Goal: Information Seeking & Learning: Find specific fact

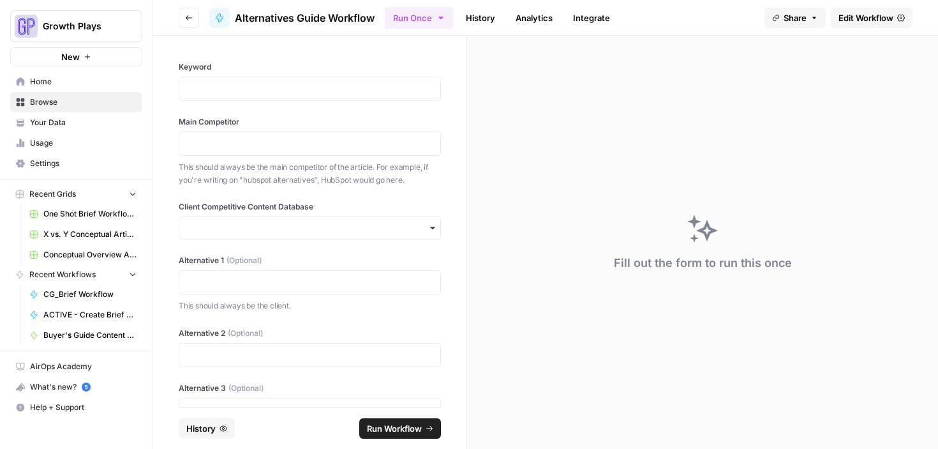
click at [475, 21] on link "History" at bounding box center [480, 18] width 45 height 20
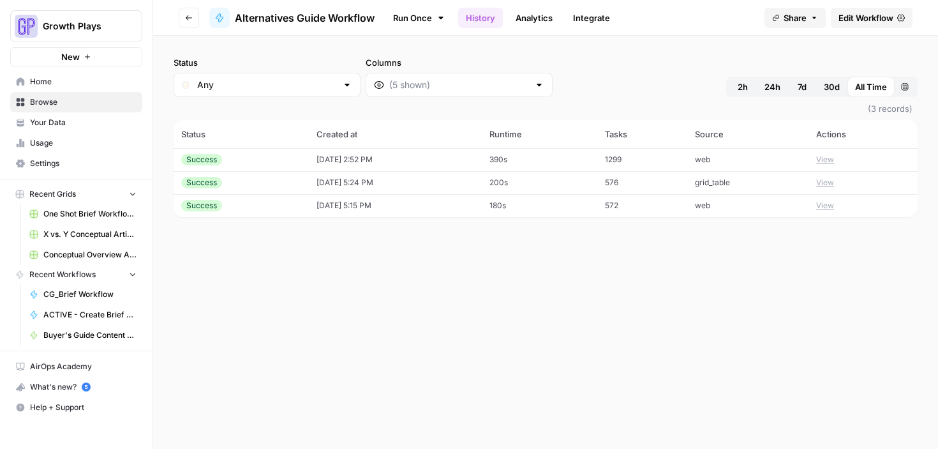
click at [449, 160] on td "[DATE] 2:52 PM" at bounding box center [396, 159] width 174 height 23
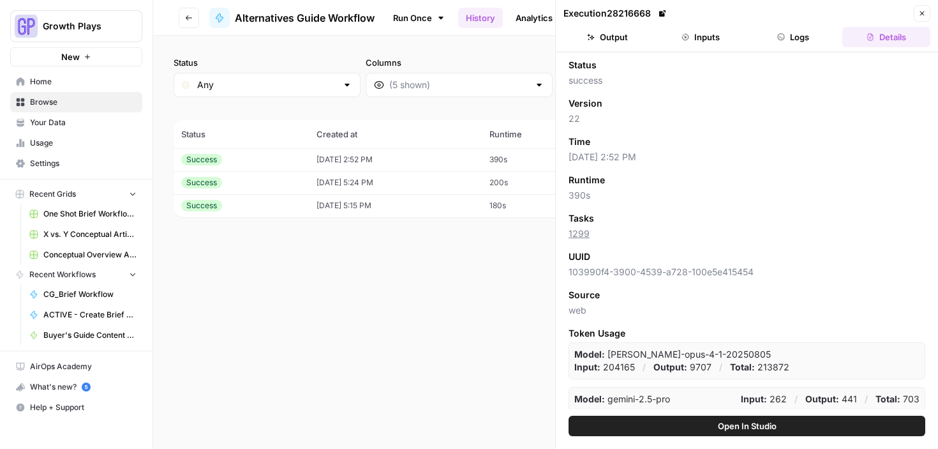
click at [785, 38] on button "Logs" at bounding box center [794, 37] width 88 height 20
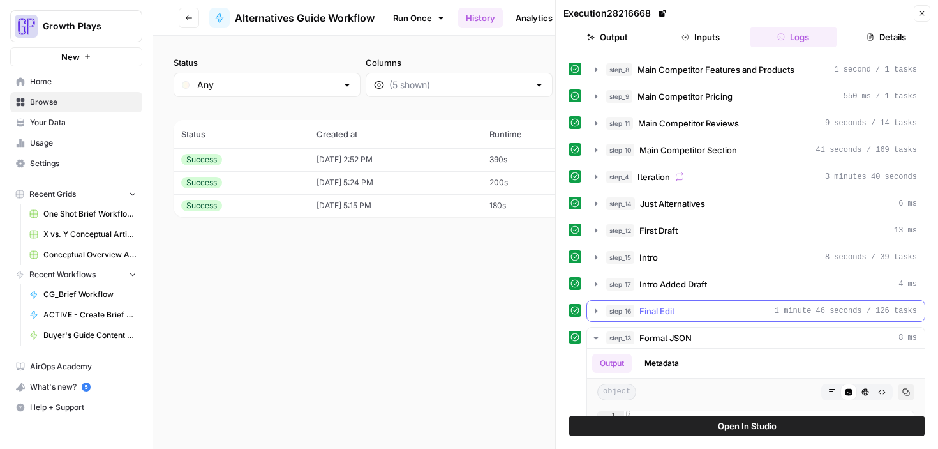
click at [599, 308] on icon "button" at bounding box center [596, 311] width 10 height 10
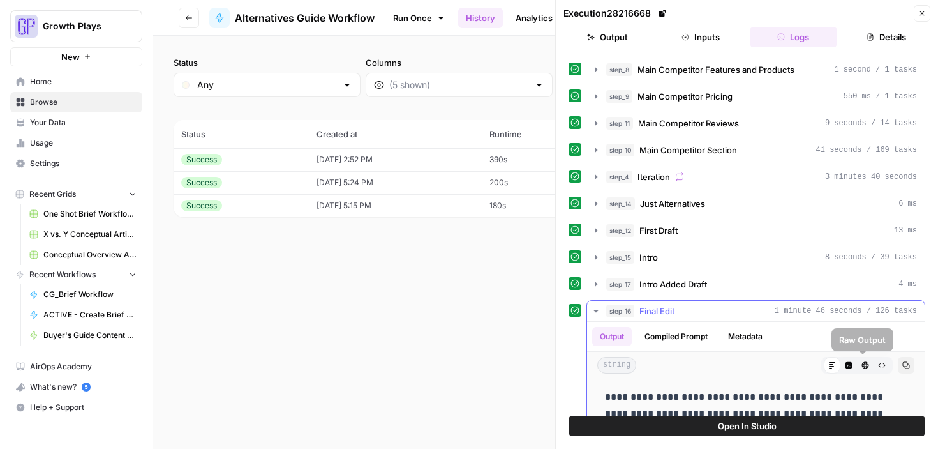
click at [903, 366] on icon "button" at bounding box center [906, 365] width 7 height 7
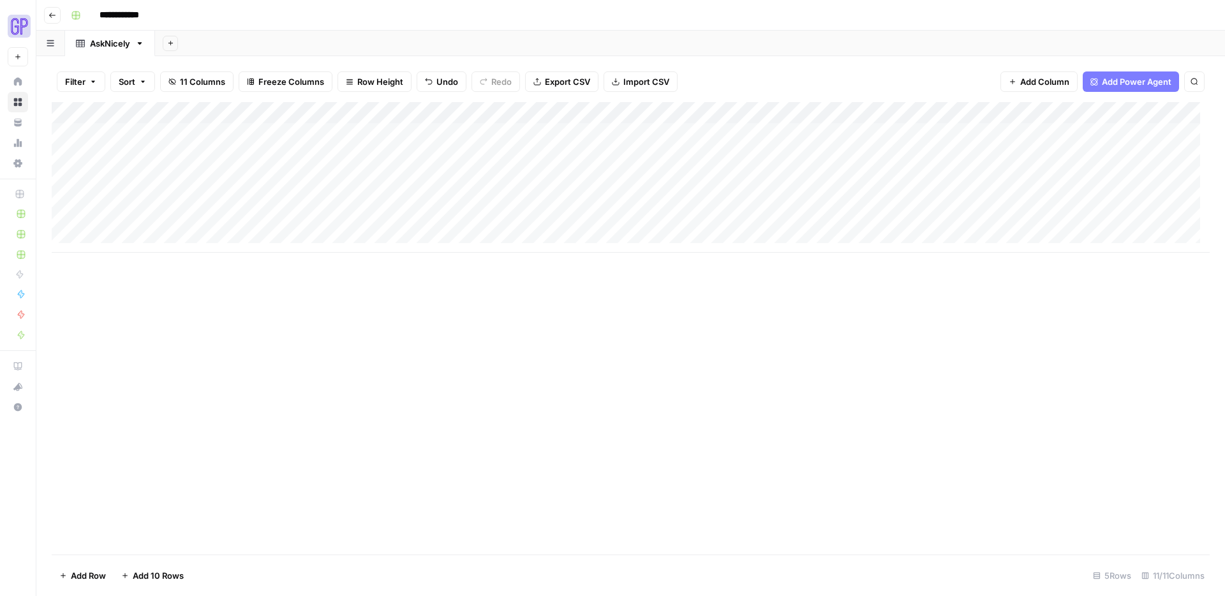
click at [151, 236] on div "Add Column" at bounding box center [631, 177] width 1158 height 151
click at [163, 154] on div "Add Column" at bounding box center [631, 188] width 1158 height 172
type textarea "**********"
click at [319, 153] on div "Add Column" at bounding box center [631, 188] width 1158 height 172
type textarea "*******"
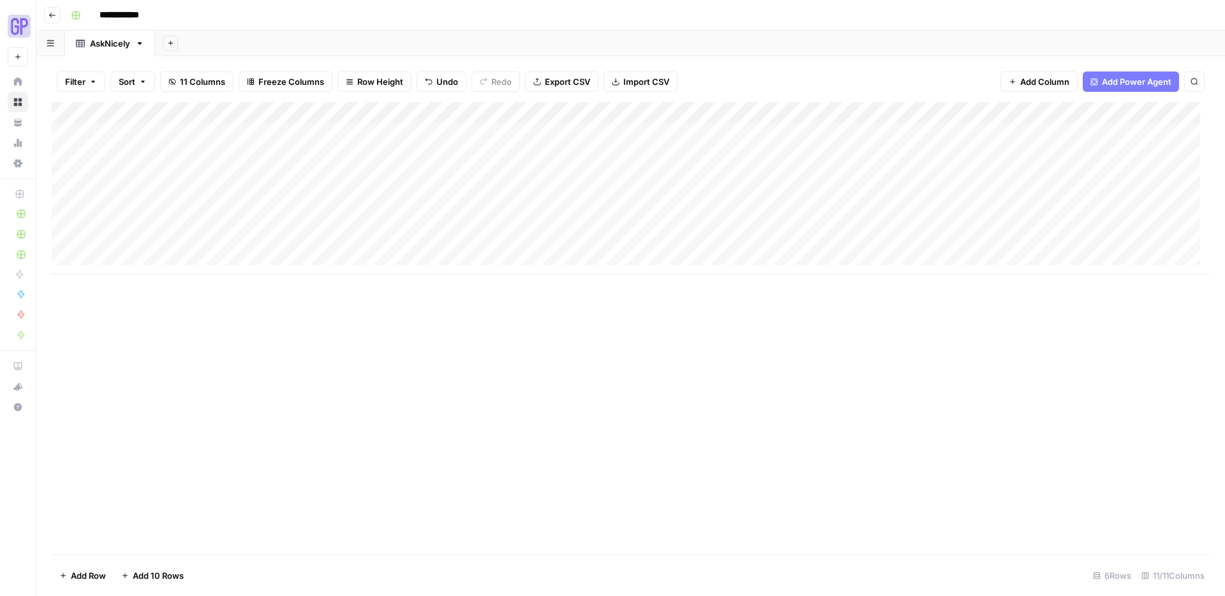
click at [497, 138] on div "Add Column" at bounding box center [631, 188] width 1158 height 172
click at [501, 151] on div "Add Column" at bounding box center [631, 188] width 1158 height 172
click at [850, 133] on div "Add Column" at bounding box center [631, 188] width 1158 height 172
click at [738, 150] on div "Add Column" at bounding box center [631, 188] width 1158 height 172
click at [877, 155] on div "Add Column" at bounding box center [631, 188] width 1158 height 172
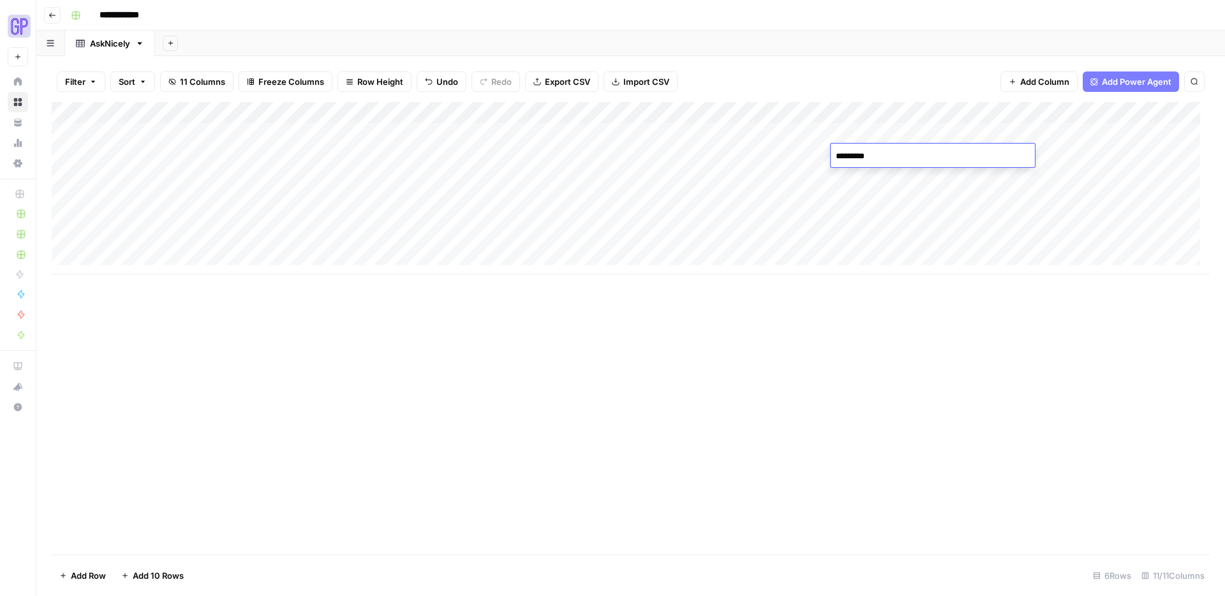
type textarea "**********"
type textarea "****"
click at [973, 149] on div "Add Column" at bounding box center [631, 188] width 1158 height 172
type textarea "******"
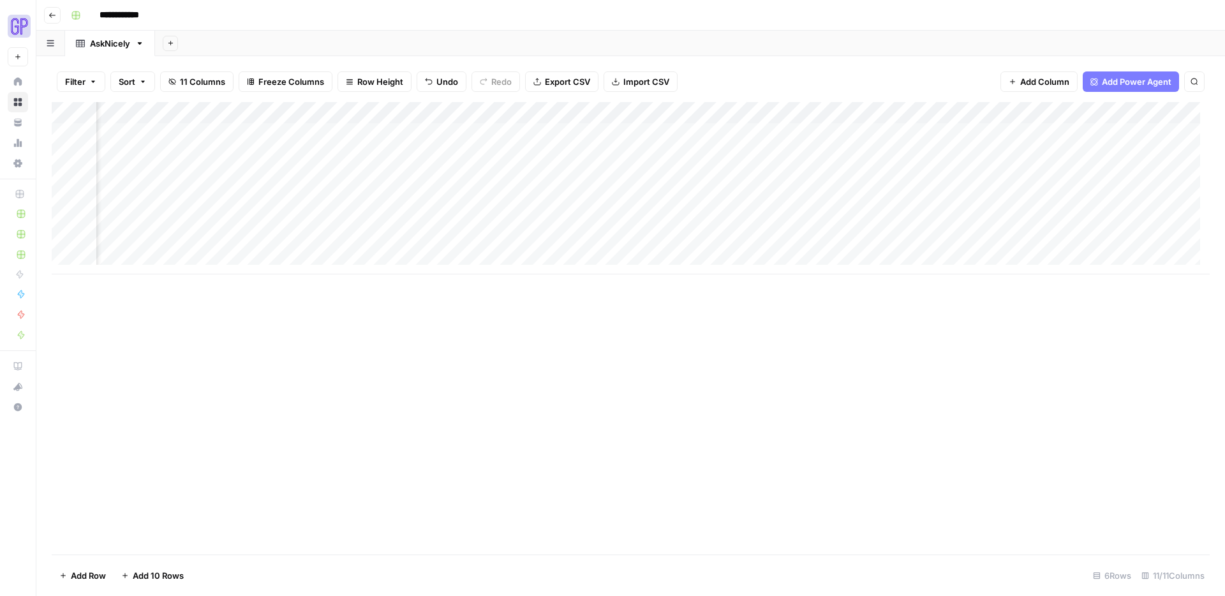
scroll to position [0, 493]
click at [932, 157] on div "Add Column" at bounding box center [631, 188] width 1158 height 172
click at [942, 156] on div "Add Column" at bounding box center [631, 188] width 1158 height 172
click at [942, 156] on textarea at bounding box center [991, 156] width 204 height 18
type textarea "**********"
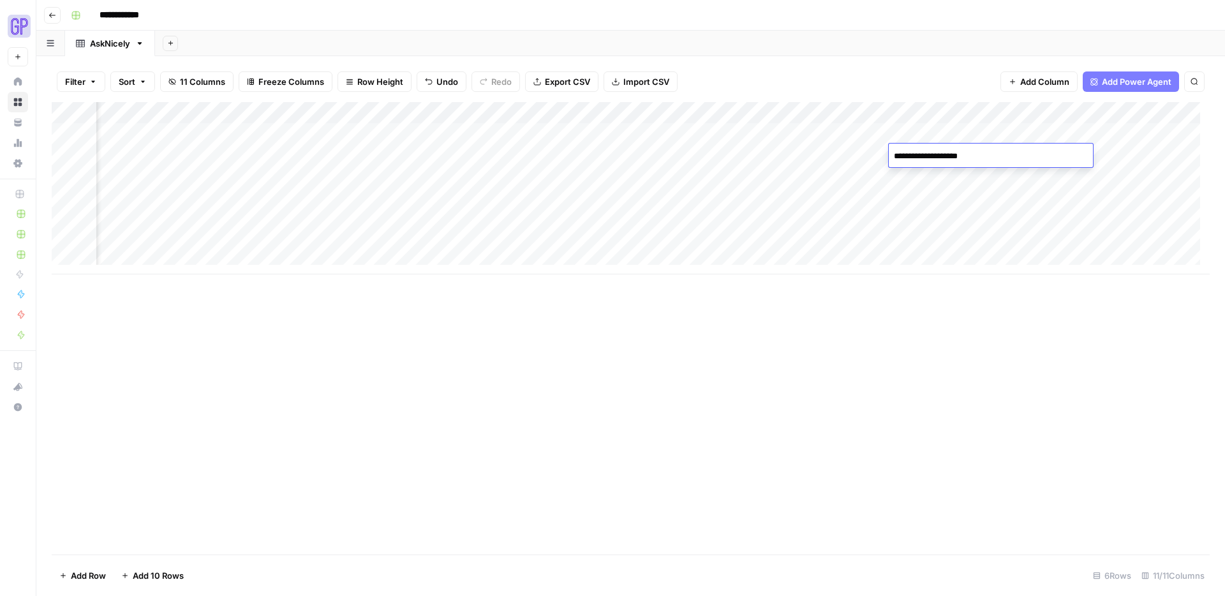
scroll to position [453, 0]
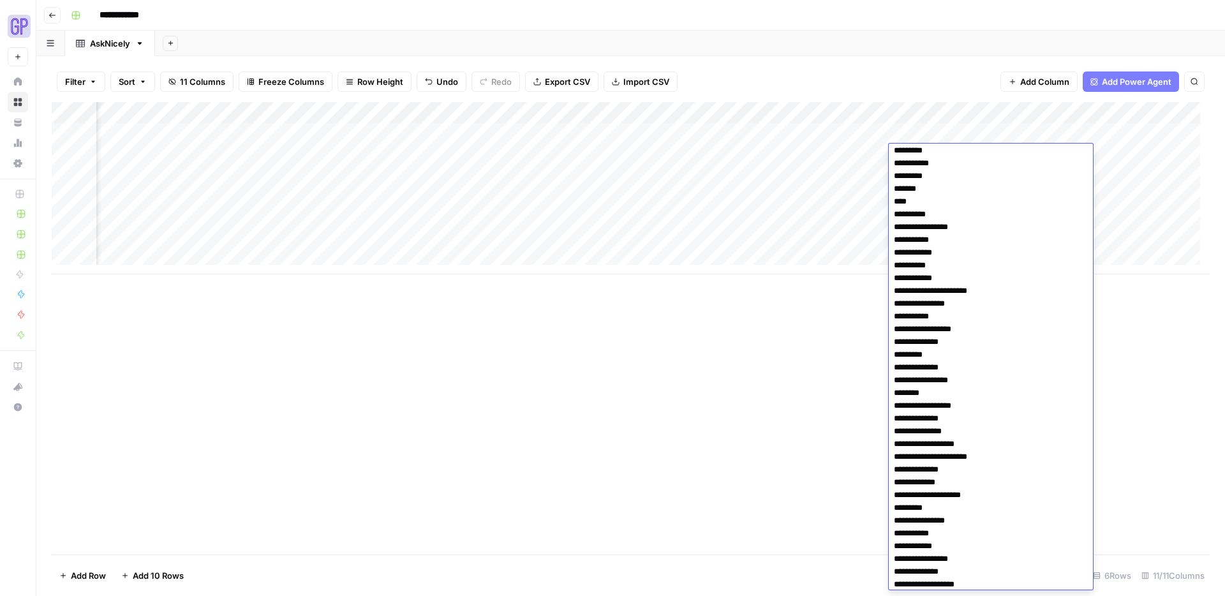
click at [1192, 311] on div "Add Column" at bounding box center [631, 328] width 1158 height 453
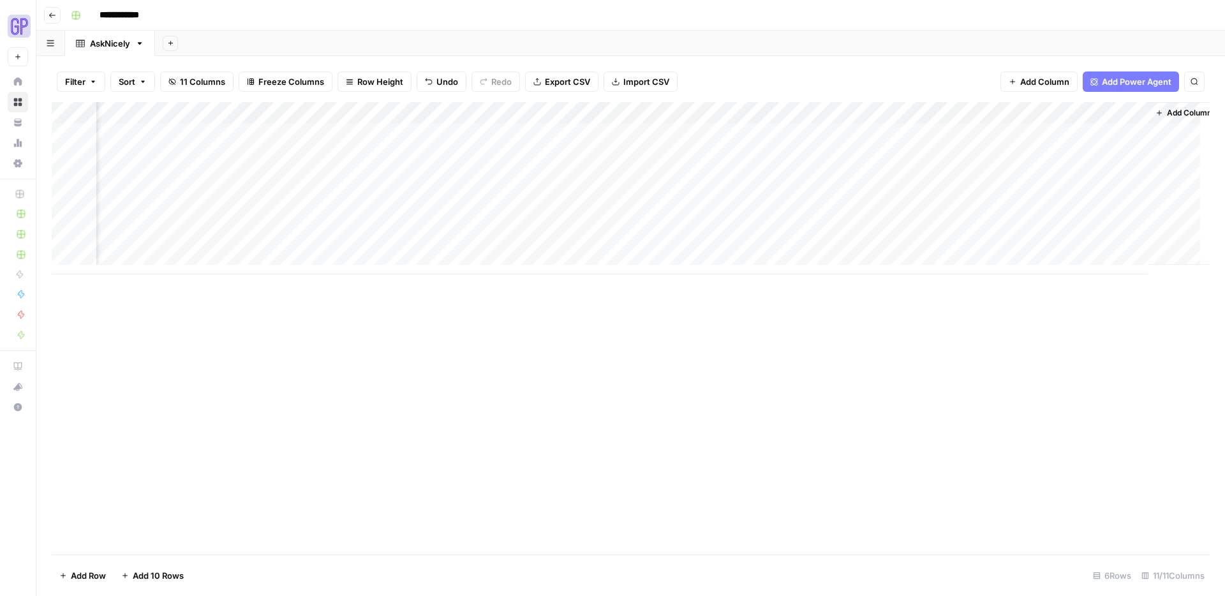
scroll to position [0, 795]
click at [1150, 275] on div "Add Column" at bounding box center [631, 328] width 1158 height 453
click at [852, 109] on div "Add Column" at bounding box center [631, 188] width 1158 height 172
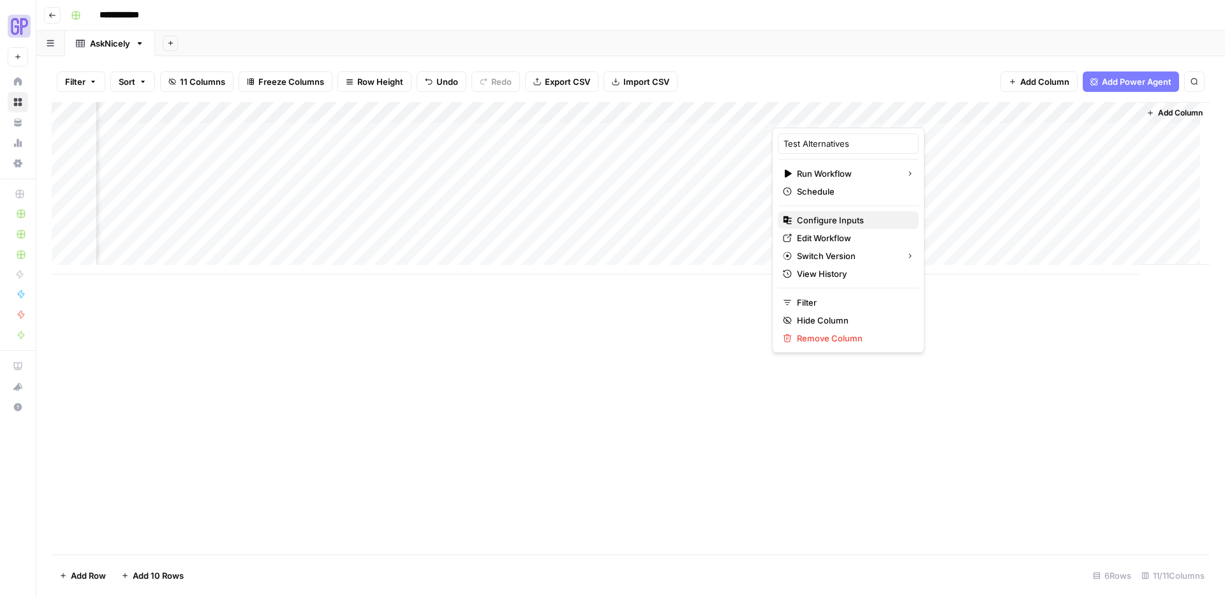
click at [816, 220] on span "Configure Inputs" at bounding box center [853, 220] width 112 height 13
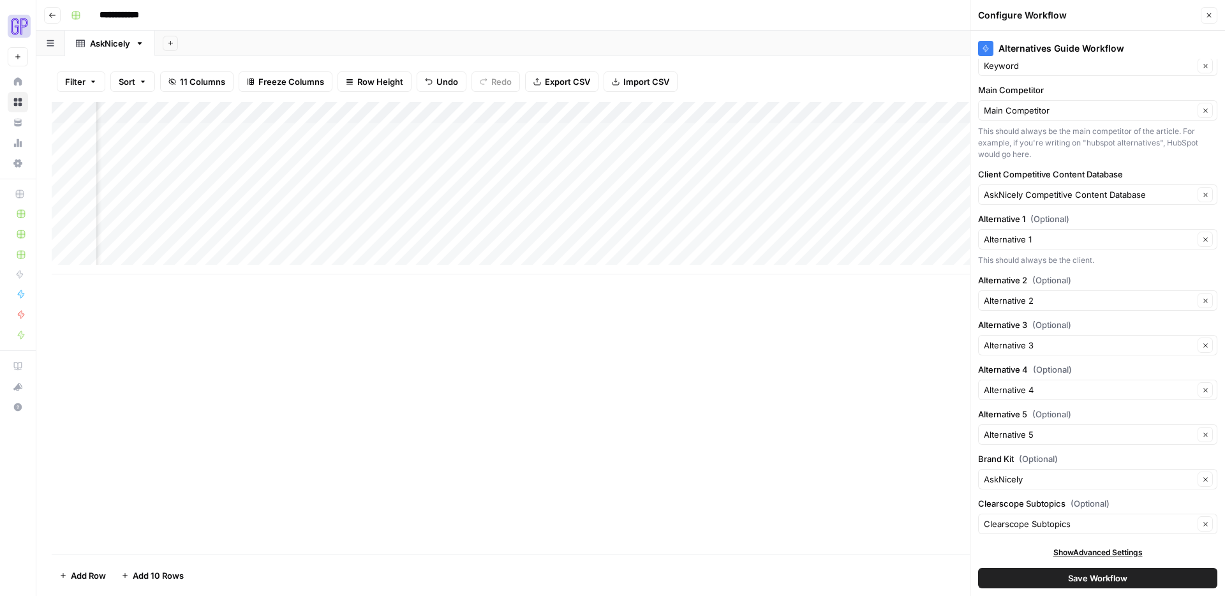
scroll to position [31, 0]
click at [1207, 16] on icon "button" at bounding box center [1210, 15] width 8 height 8
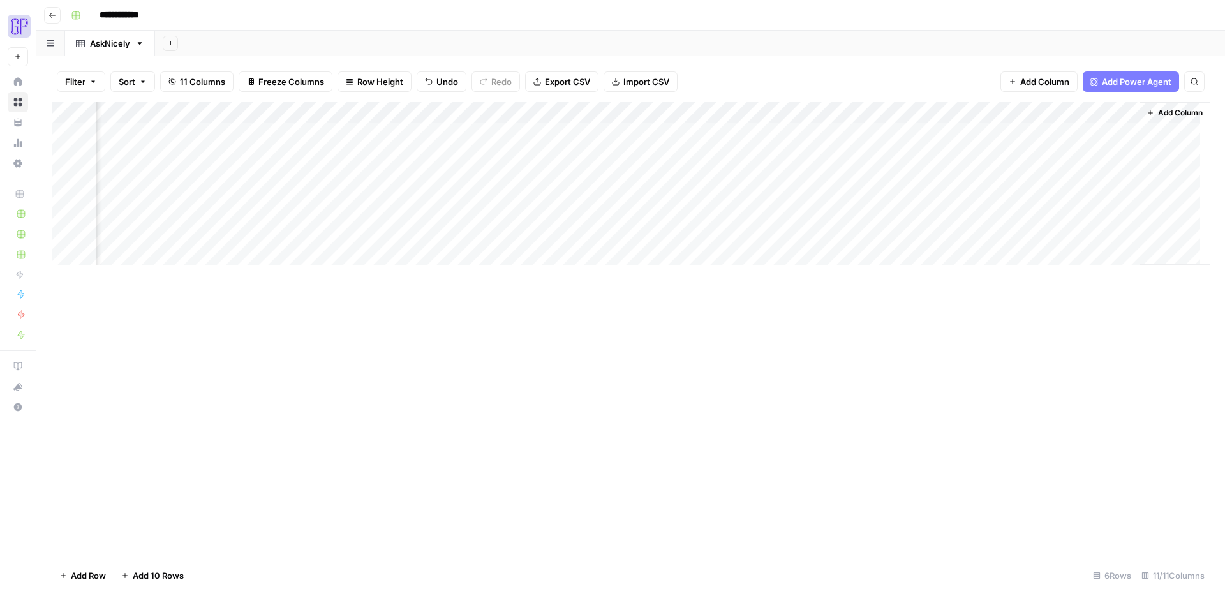
click at [874, 111] on div "Add Column" at bounding box center [631, 188] width 1158 height 172
click at [997, 352] on div "Add Column" at bounding box center [631, 328] width 1158 height 453
click at [828, 153] on div "Add Column" at bounding box center [631, 188] width 1158 height 172
click at [834, 154] on div "Add Column" at bounding box center [631, 188] width 1158 height 172
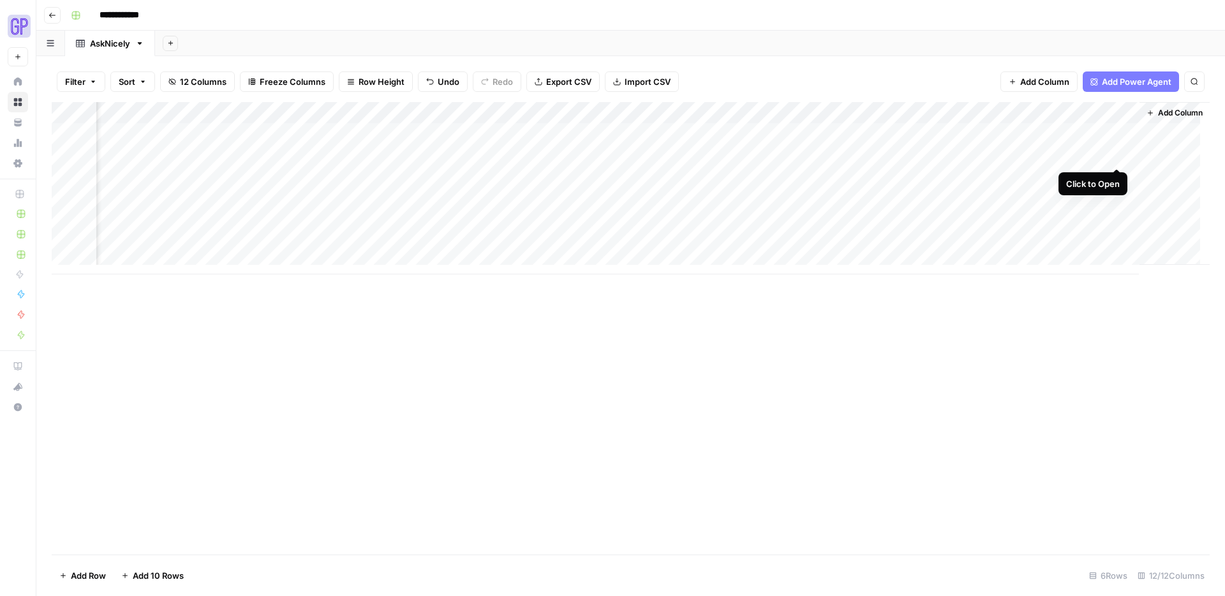
click at [1121, 154] on div "Add Column" at bounding box center [631, 188] width 1158 height 172
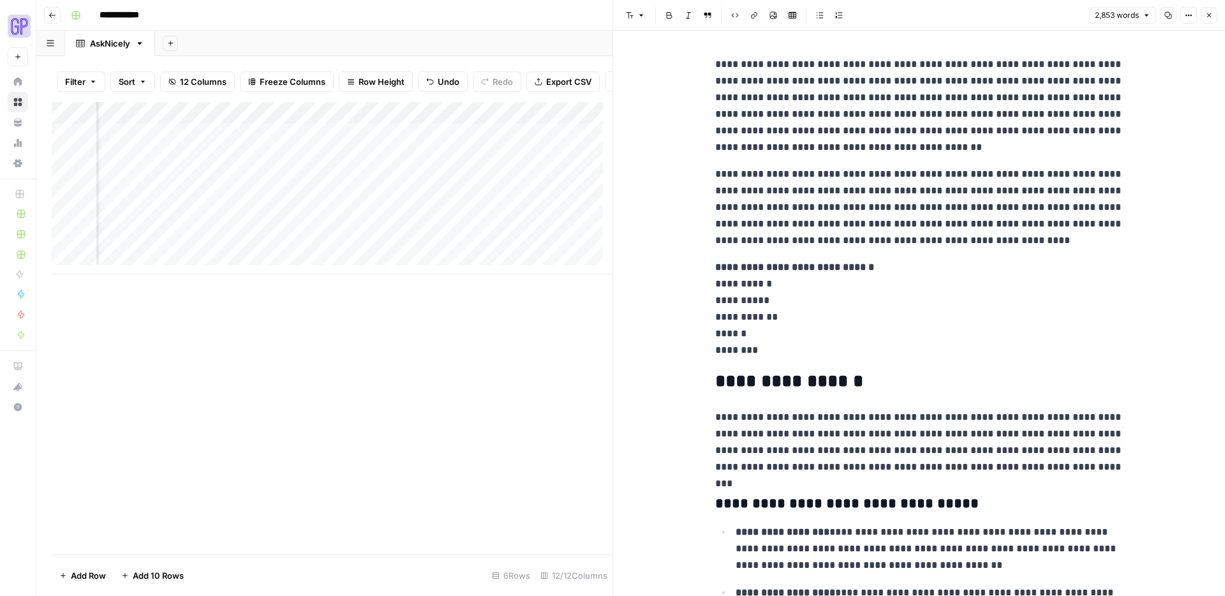
click at [1169, 15] on icon "button" at bounding box center [1169, 15] width 8 height 8
click at [119, 186] on div "Add Column" at bounding box center [332, 188] width 561 height 172
type textarea "**********"
click at [333, 186] on div "Add Column" at bounding box center [332, 188] width 561 height 172
type textarea "**********"
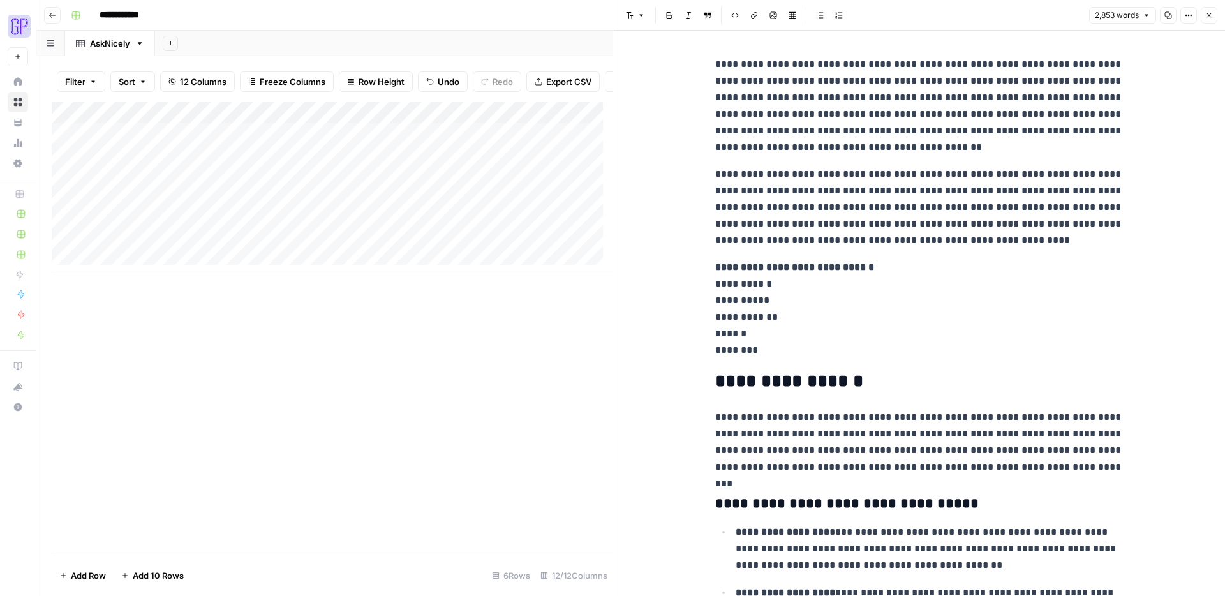
click at [522, 162] on div "Add Column" at bounding box center [332, 188] width 561 height 172
click at [514, 178] on div "Add Column" at bounding box center [332, 188] width 561 height 172
click at [1213, 16] on icon "button" at bounding box center [1210, 15] width 8 height 8
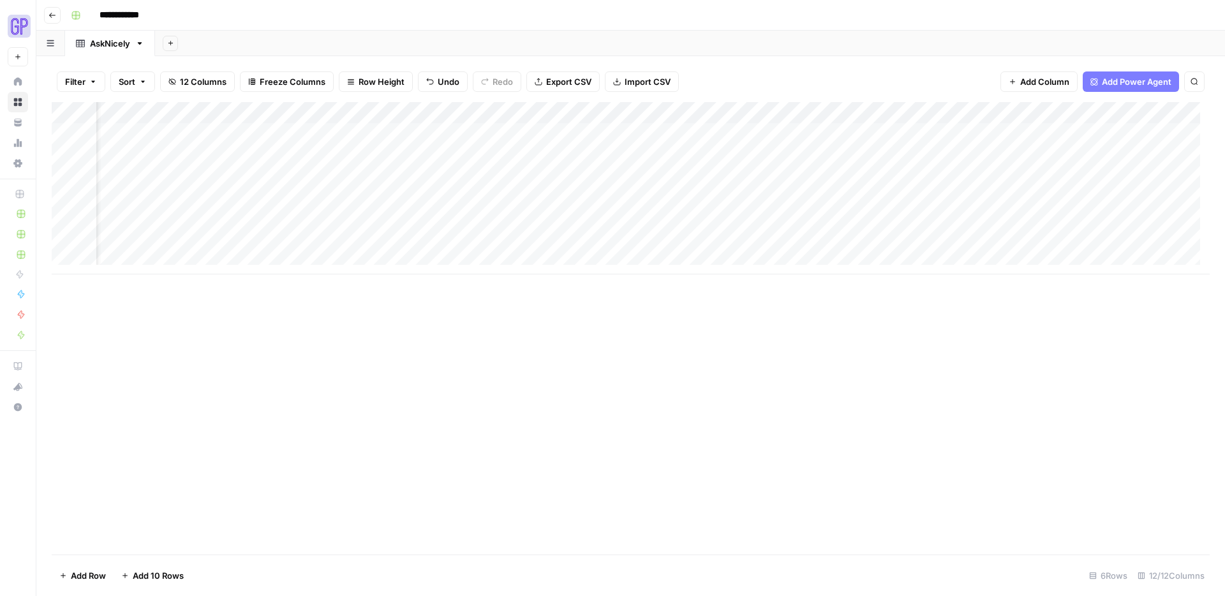
scroll to position [0, 189]
click at [555, 156] on div "Add Column" at bounding box center [631, 188] width 1158 height 172
click at [535, 177] on div "Add Column" at bounding box center [631, 188] width 1158 height 172
click at [862, 158] on div "Add Column" at bounding box center [631, 188] width 1158 height 172
click at [668, 181] on div "Add Column" at bounding box center [631, 188] width 1158 height 172
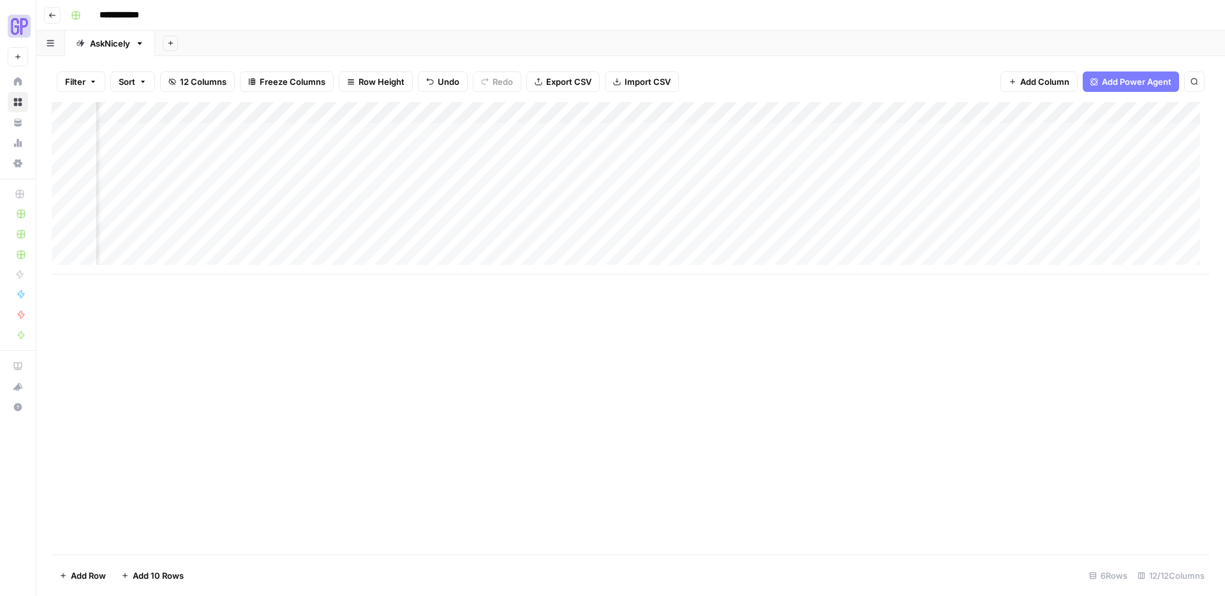
drag, startPoint x: 1012, startPoint y: 156, endPoint x: 1022, endPoint y: 157, distance: 9.6
click at [1012, 156] on div "Add Column" at bounding box center [631, 188] width 1158 height 172
click at [915, 180] on div "Add Column" at bounding box center [631, 188] width 1158 height 172
click at [1051, 176] on div "Add Column" at bounding box center [631, 188] width 1158 height 172
type textarea "****"
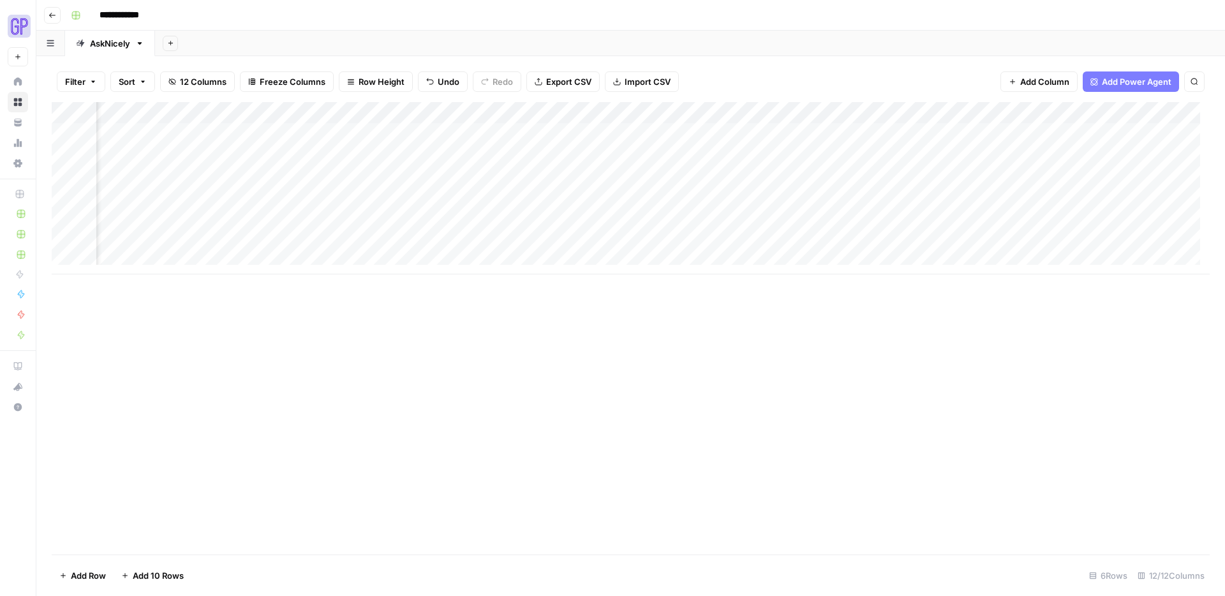
scroll to position [0, 538]
click at [886, 174] on div "Add Column" at bounding box center [631, 188] width 1158 height 172
click at [886, 174] on textarea at bounding box center [946, 178] width 204 height 18
type textarea "**********"
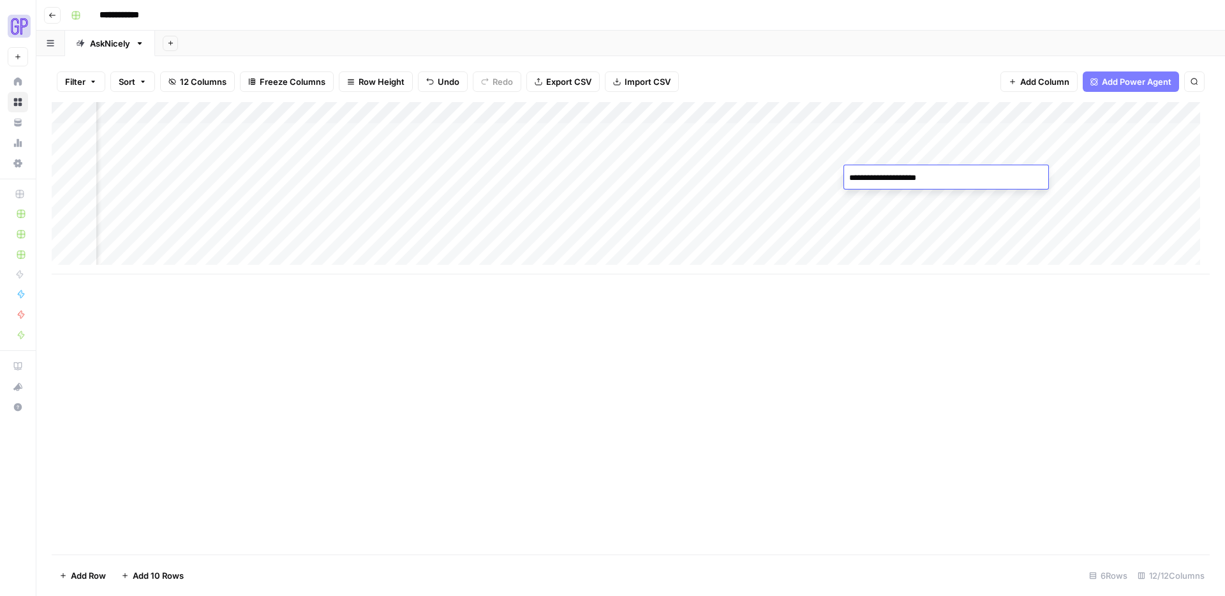
scroll to position [410, 0]
click at [800, 359] on div "Add Column" at bounding box center [631, 328] width 1158 height 453
click at [1089, 177] on div "Add Column" at bounding box center [631, 188] width 1158 height 172
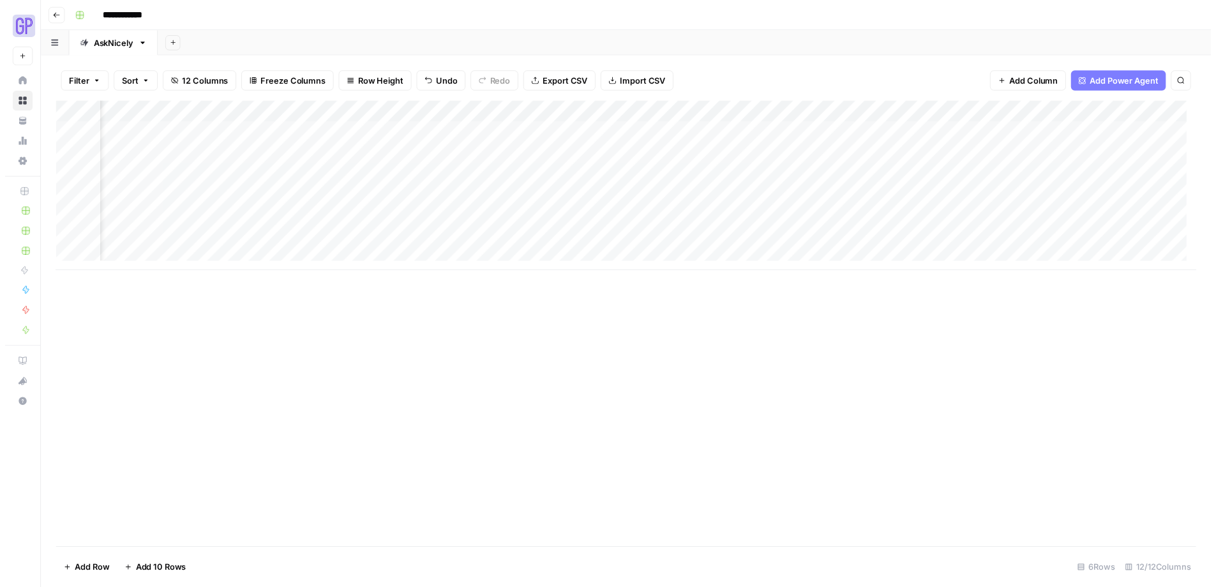
scroll to position [0, 909]
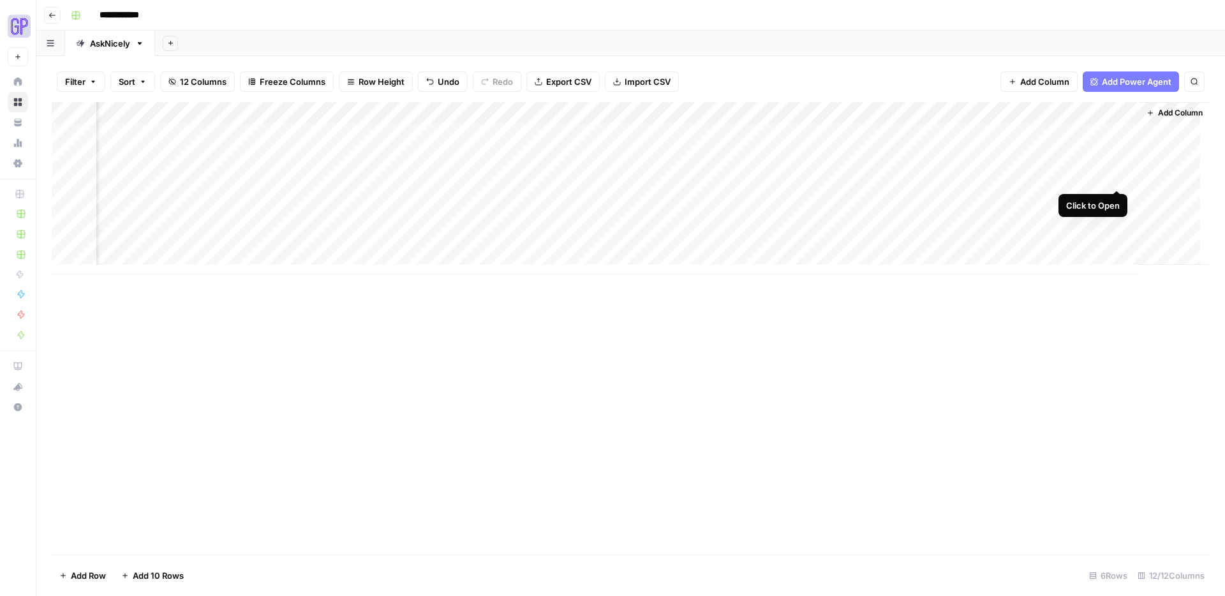
click at [1118, 175] on div "Add Column" at bounding box center [631, 188] width 1158 height 172
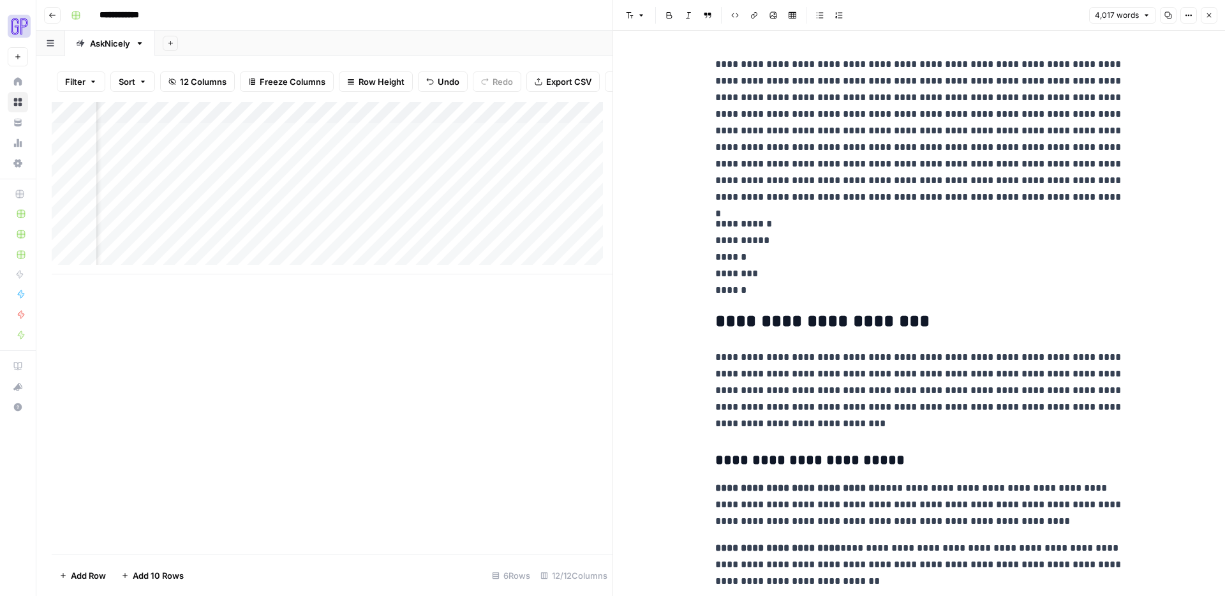
click at [1173, 16] on button "Copy" at bounding box center [1168, 15] width 17 height 17
click at [1206, 16] on icon "button" at bounding box center [1210, 15] width 8 height 8
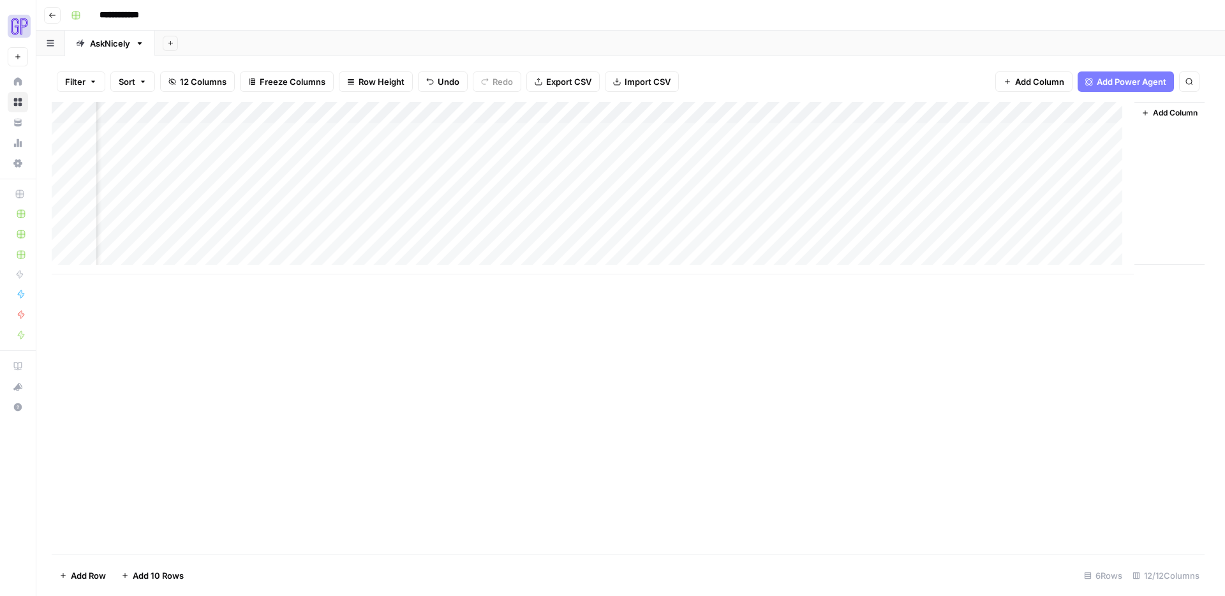
scroll to position [0, 894]
click at [770, 176] on div "Add Column" at bounding box center [631, 188] width 1158 height 172
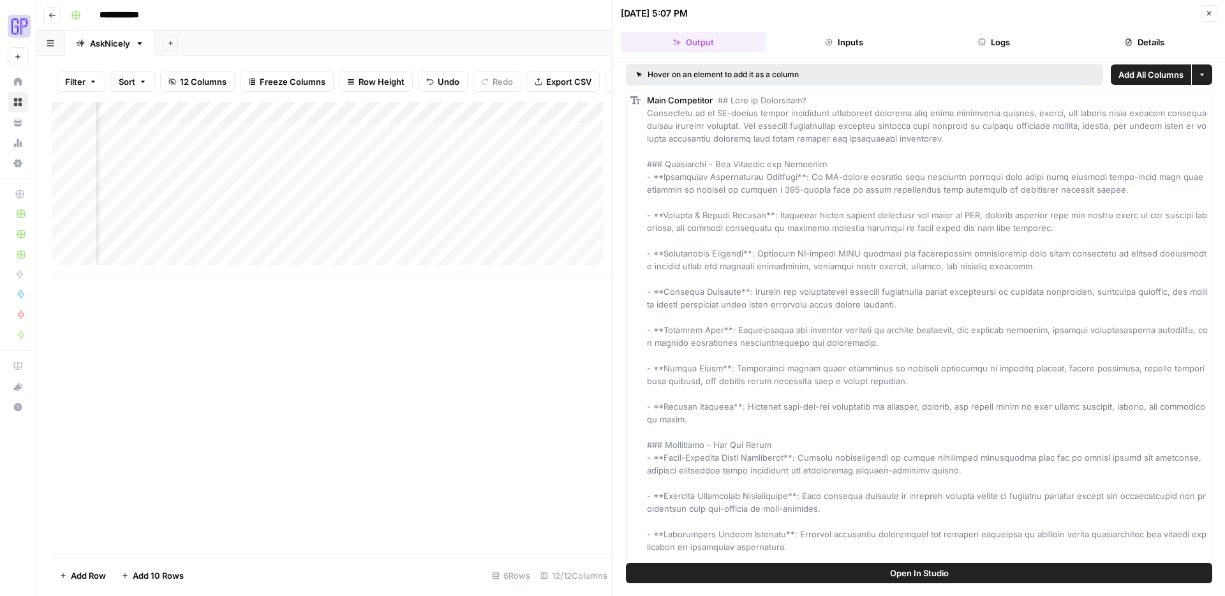
click at [1045, 41] on button "Logs" at bounding box center [995, 42] width 146 height 20
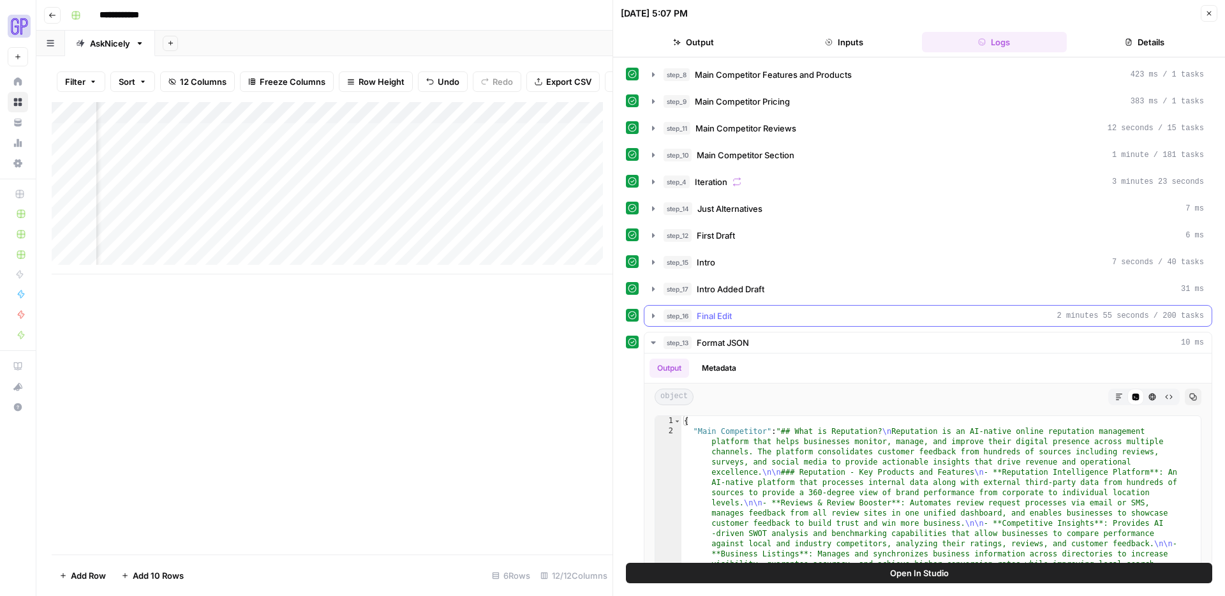
click at [659, 313] on button "step_16 Final Edit 2 minutes 55 seconds / 200 tasks" at bounding box center [928, 316] width 567 height 20
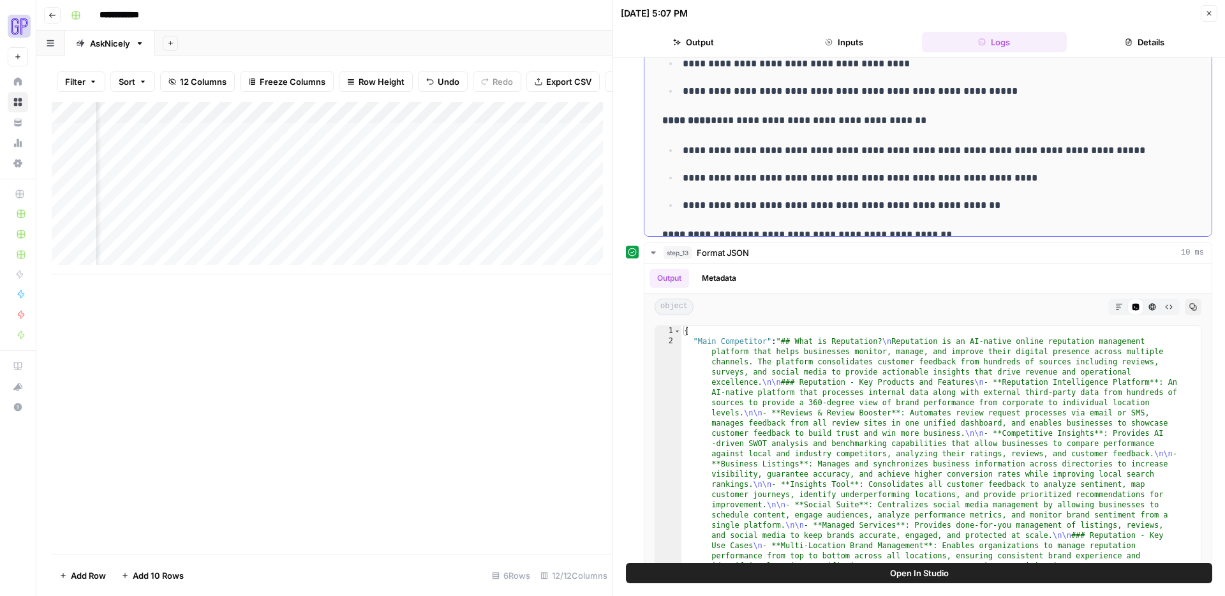
scroll to position [2403, 0]
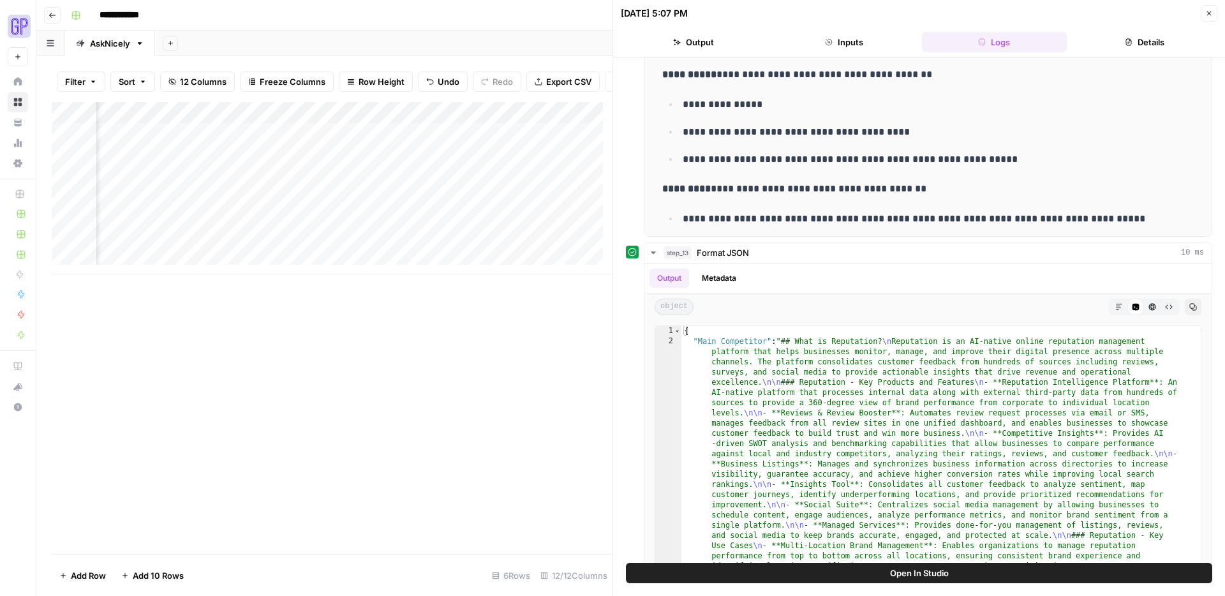
click at [954, 49] on button "Logs" at bounding box center [995, 42] width 146 height 20
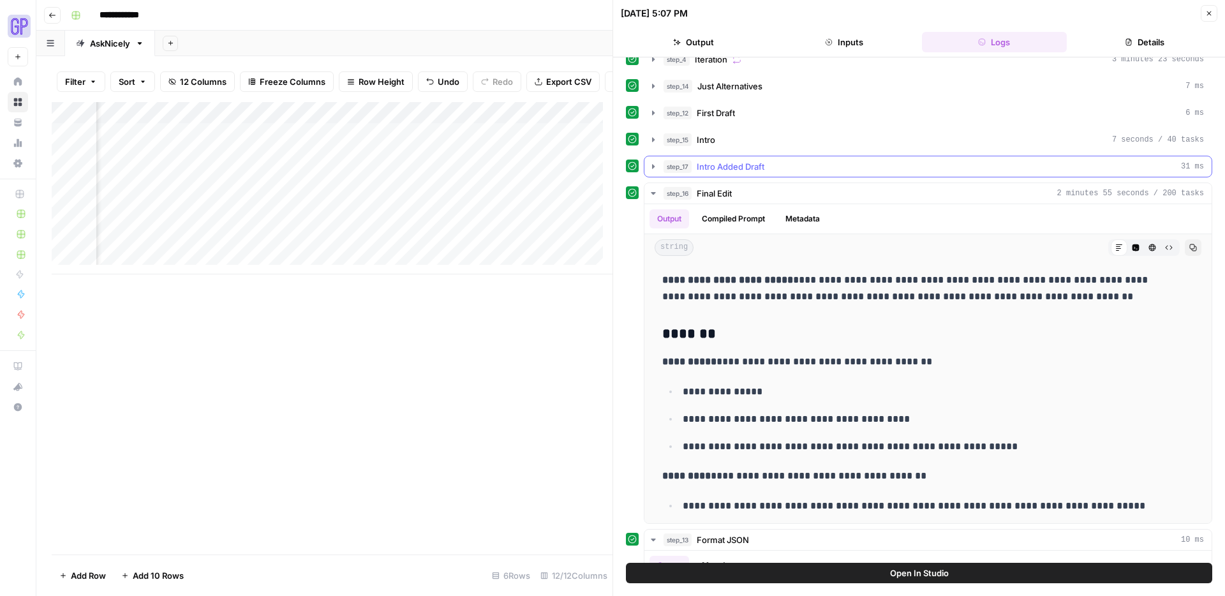
scroll to position [0, 0]
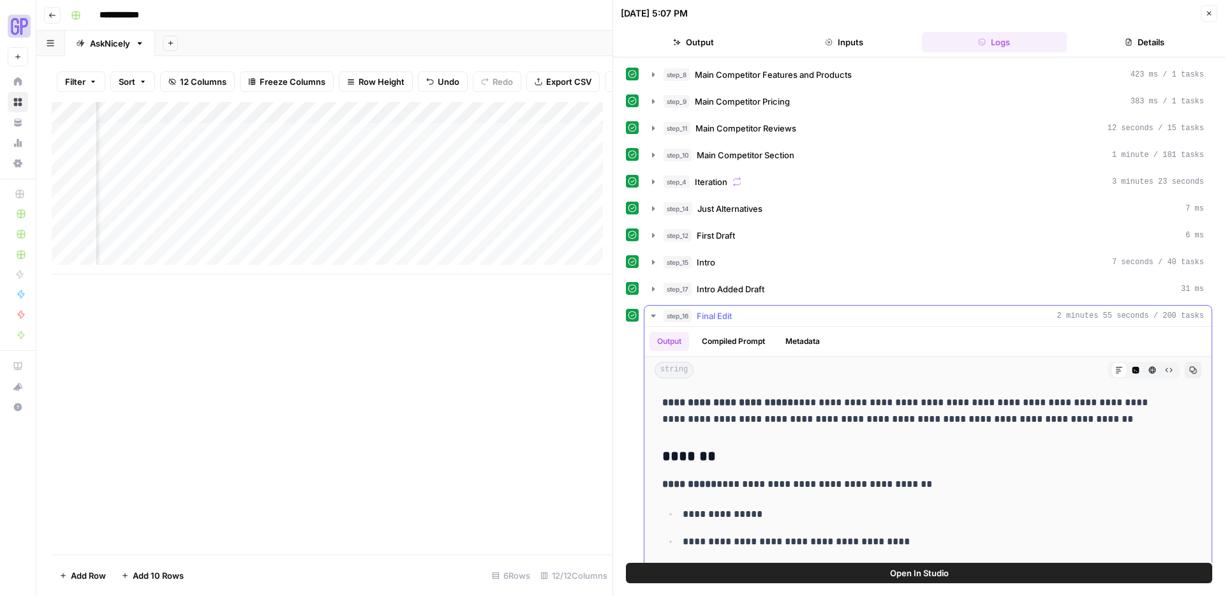
click at [659, 313] on button "step_16 Final Edit 2 minutes 55 seconds / 200 tasks" at bounding box center [928, 316] width 567 height 20
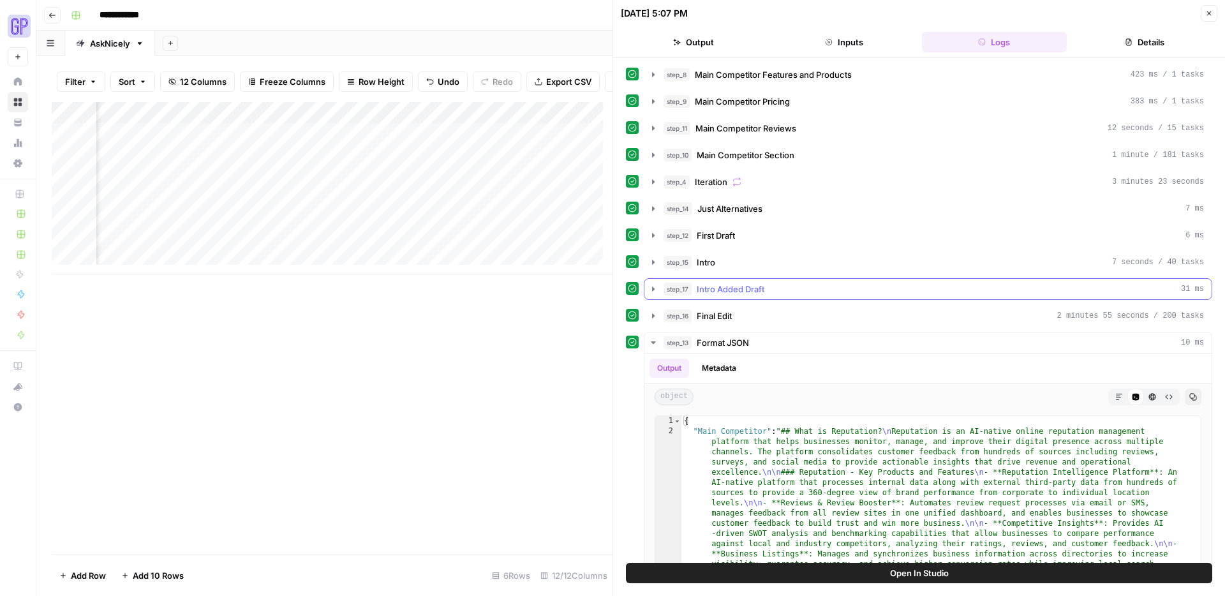
click at [656, 286] on icon "button" at bounding box center [653, 289] width 10 height 10
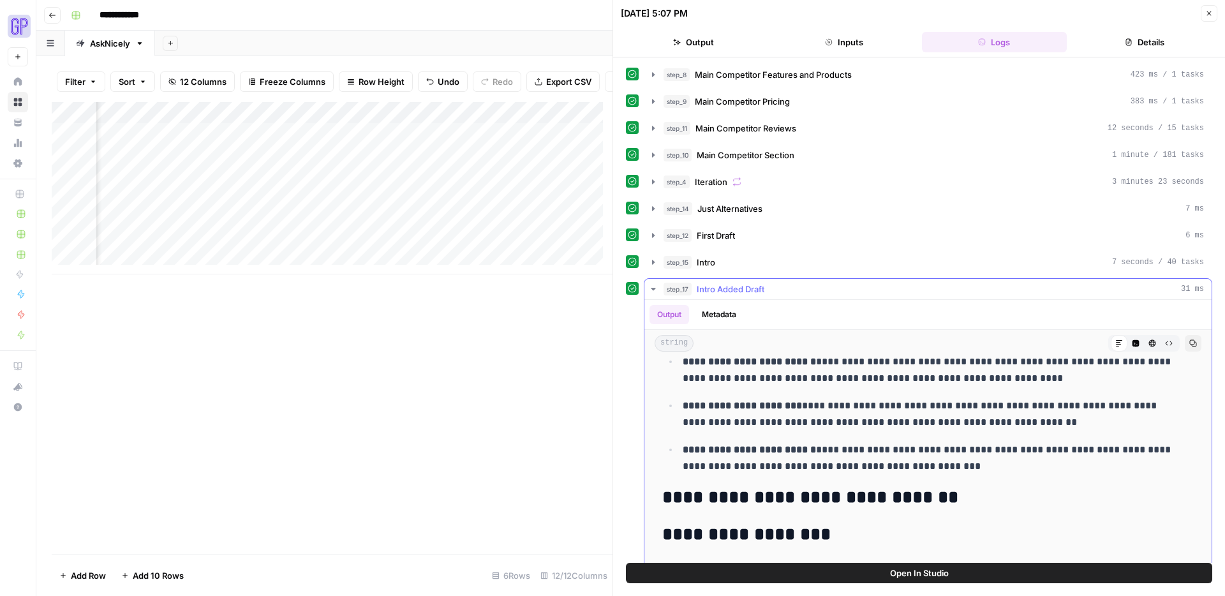
scroll to position [1674, 0]
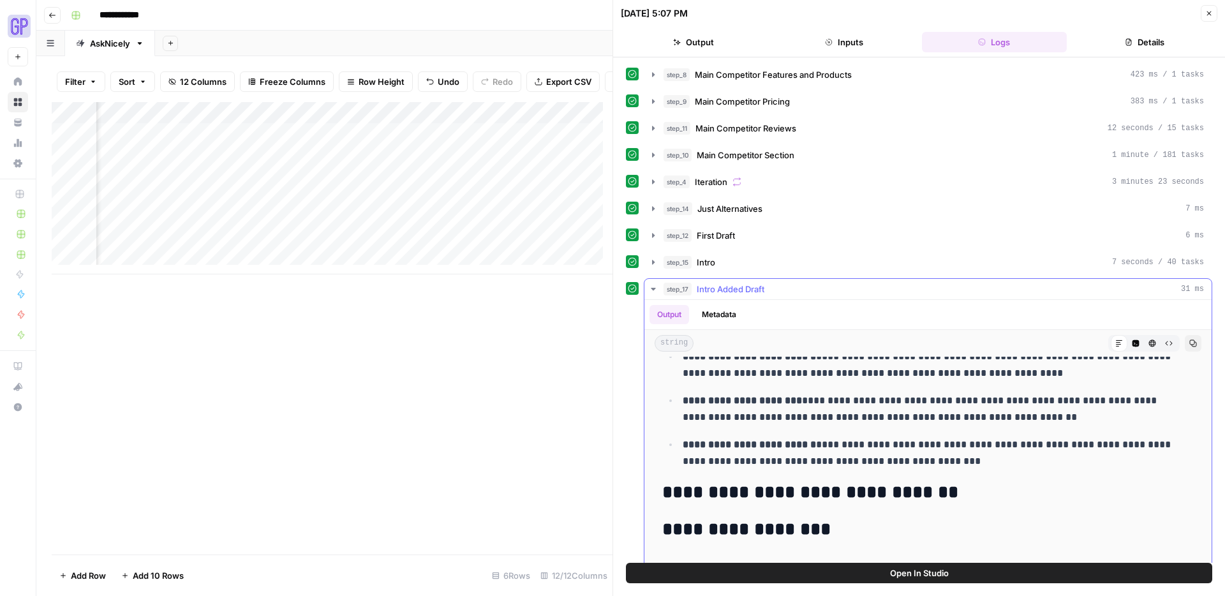
click at [650, 286] on icon "button" at bounding box center [653, 289] width 10 height 10
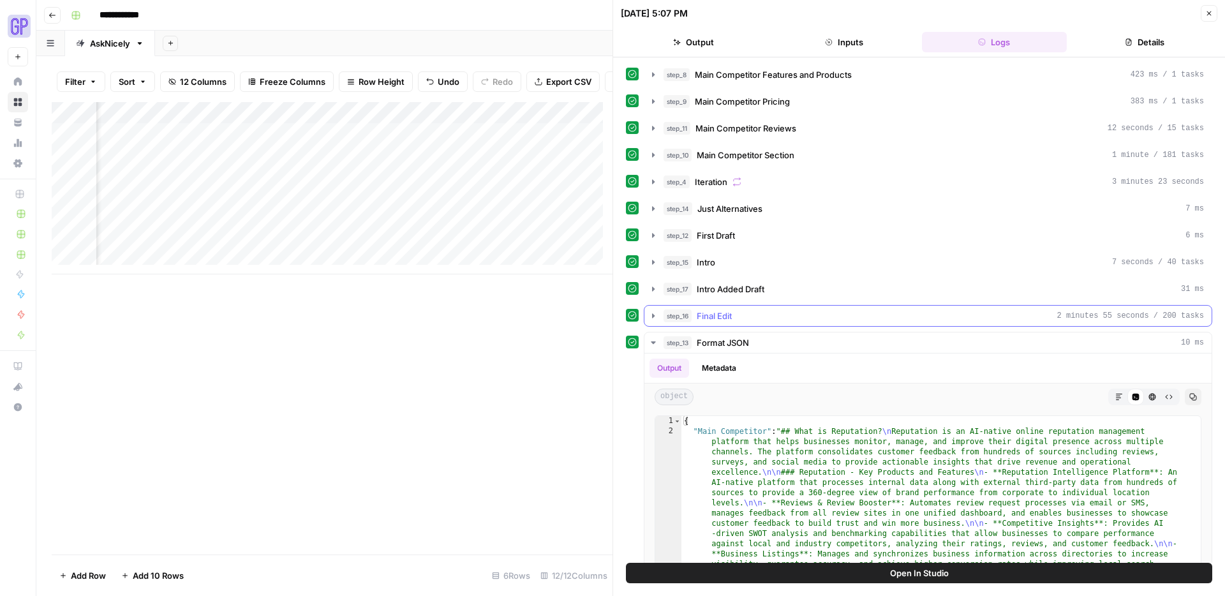
click at [653, 313] on icon "button" at bounding box center [653, 316] width 10 height 10
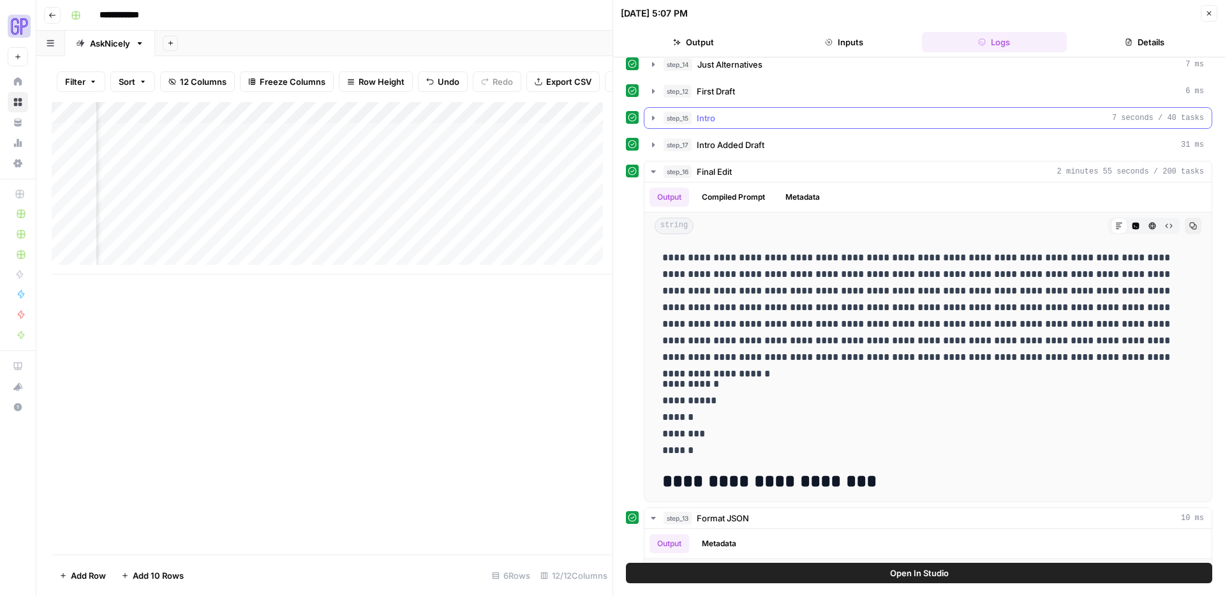
scroll to position [132, 0]
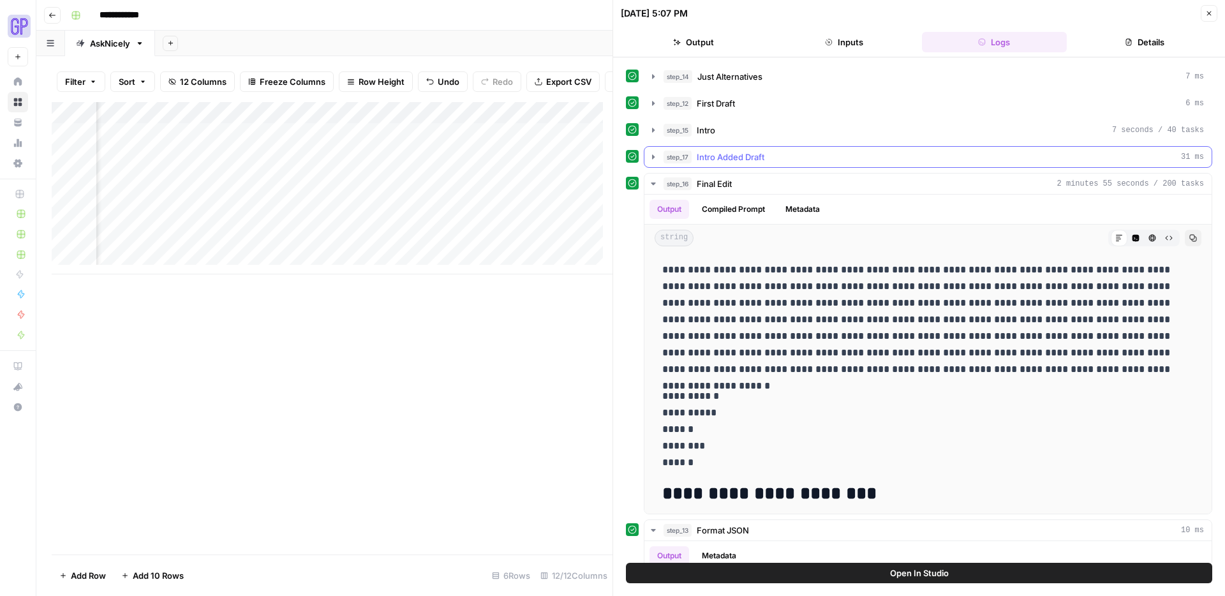
click at [655, 157] on icon "button" at bounding box center [653, 157] width 10 height 10
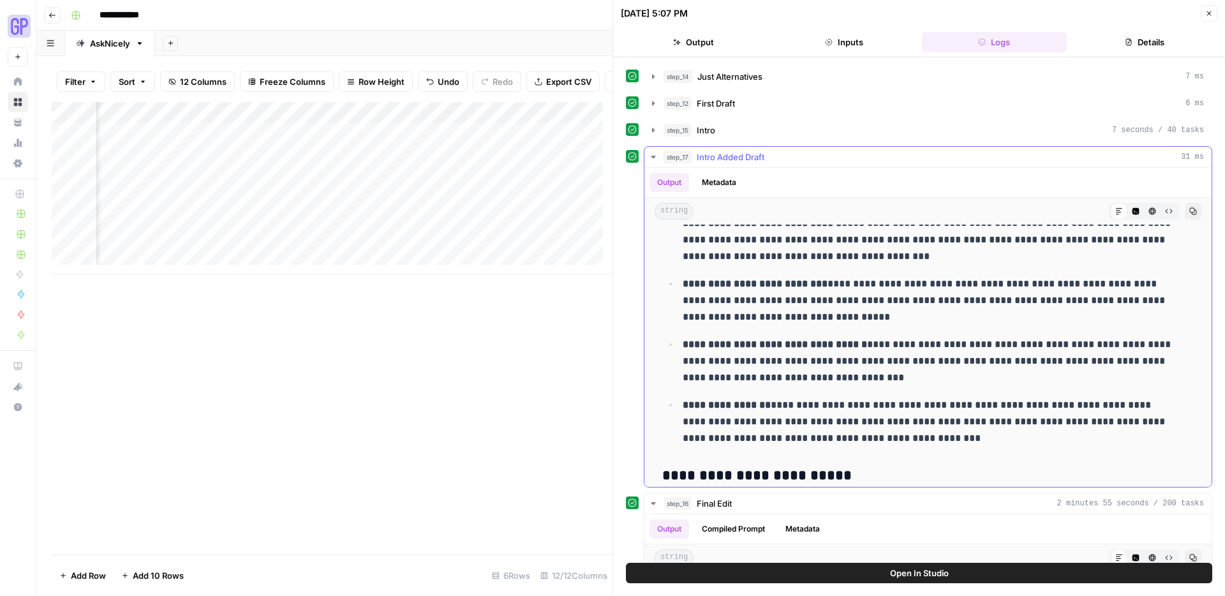
scroll to position [2173, 0]
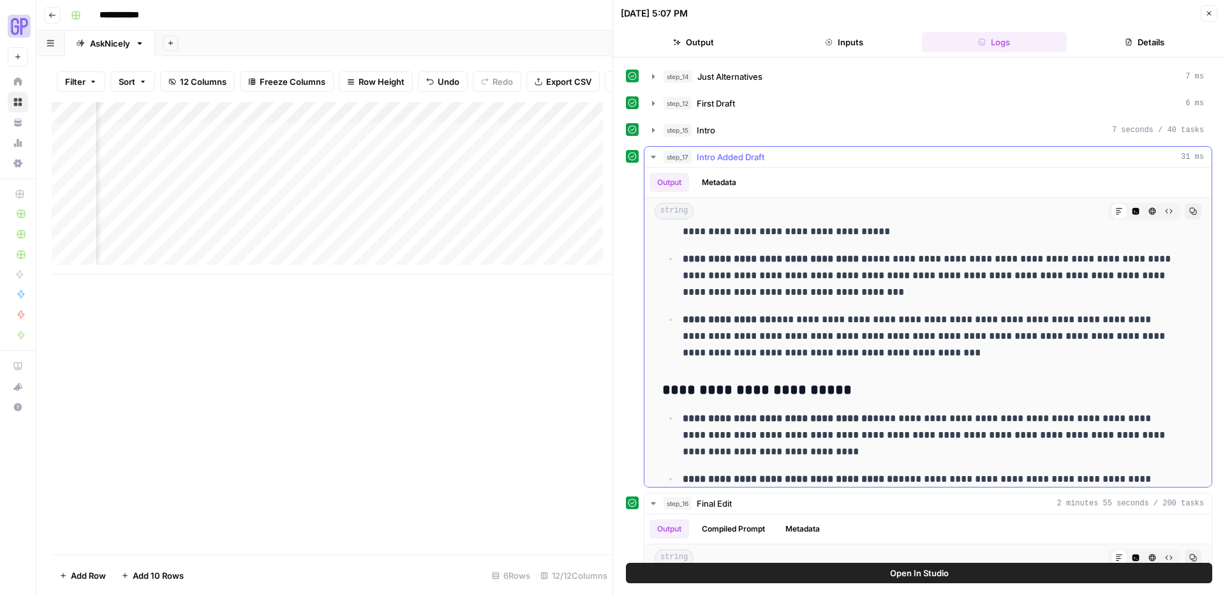
click at [655, 154] on icon "button" at bounding box center [653, 157] width 10 height 10
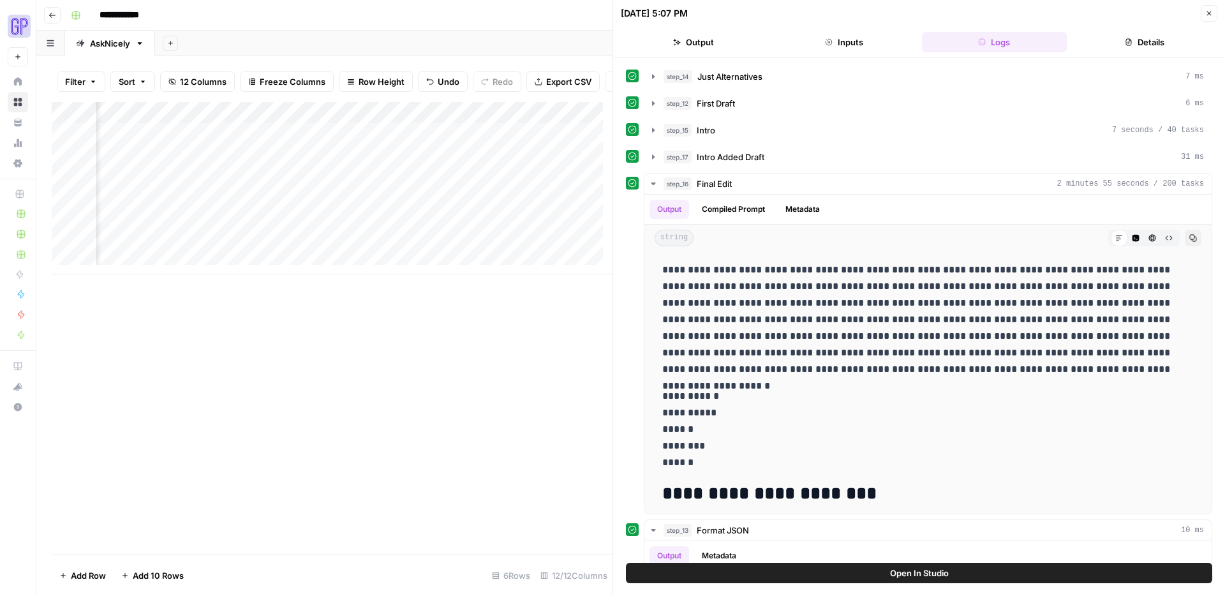
click at [1209, 12] on icon "button" at bounding box center [1210, 14] width 8 height 8
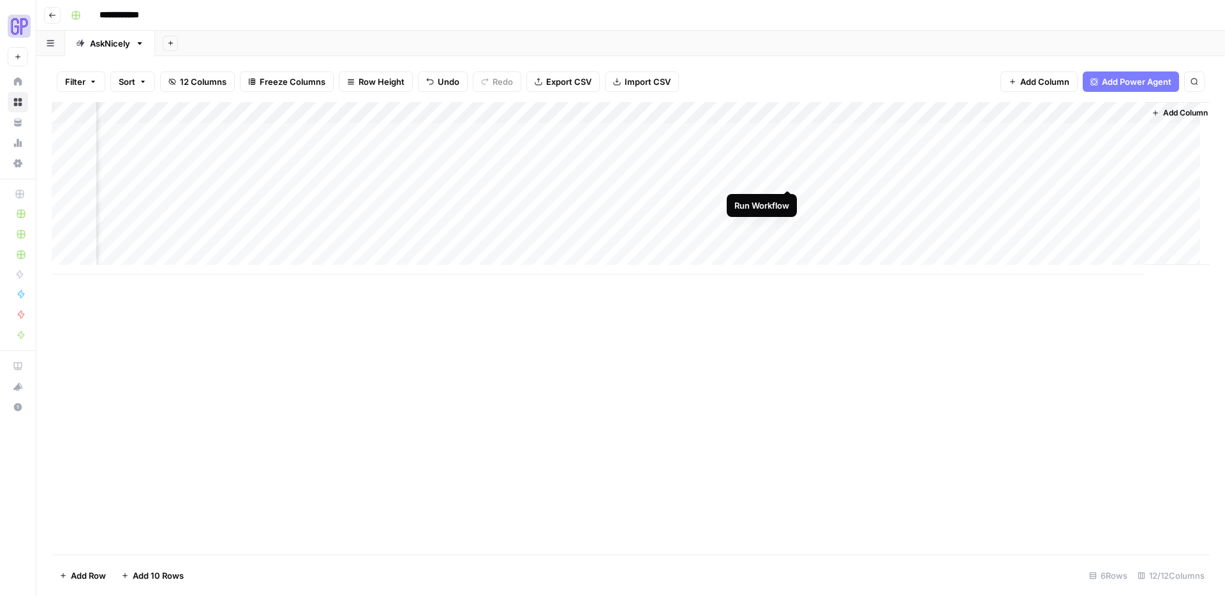
click at [786, 176] on div "Add Column" at bounding box center [631, 188] width 1158 height 172
click at [1130, 176] on div "Add Column" at bounding box center [631, 188] width 1158 height 172
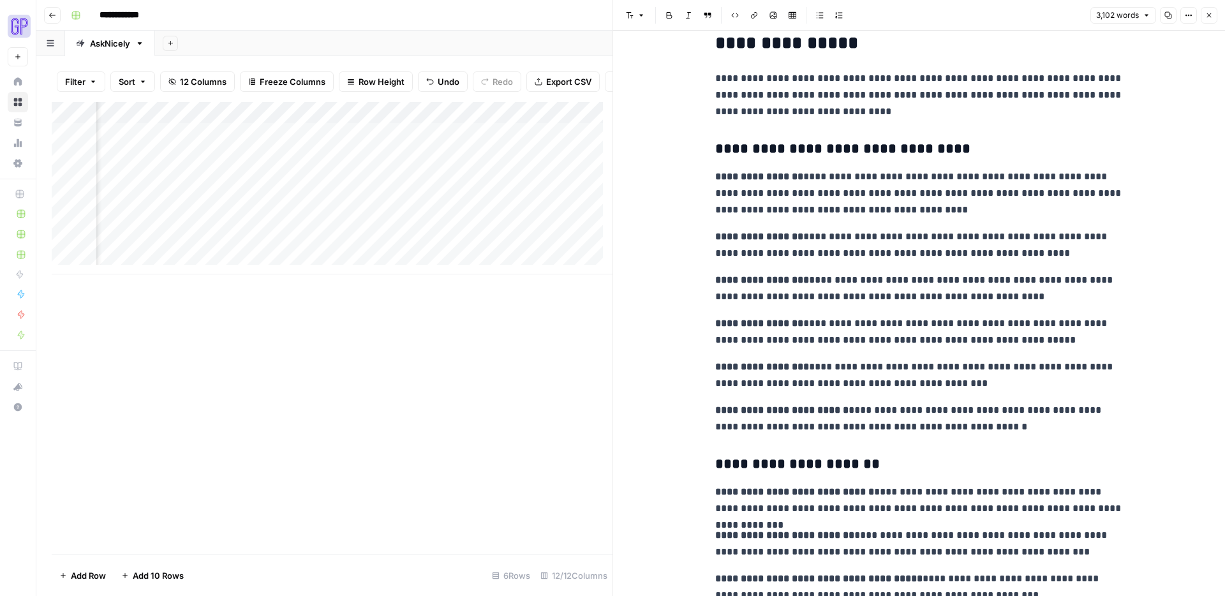
scroll to position [7520, 0]
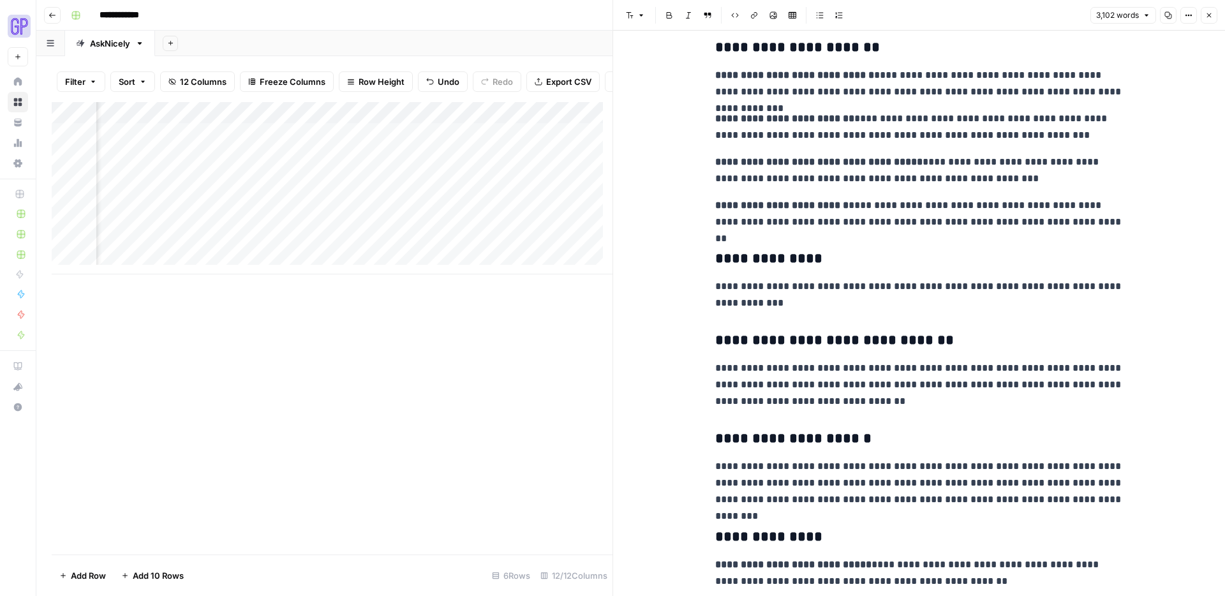
click at [1203, 14] on button "Close" at bounding box center [1209, 15] width 17 height 17
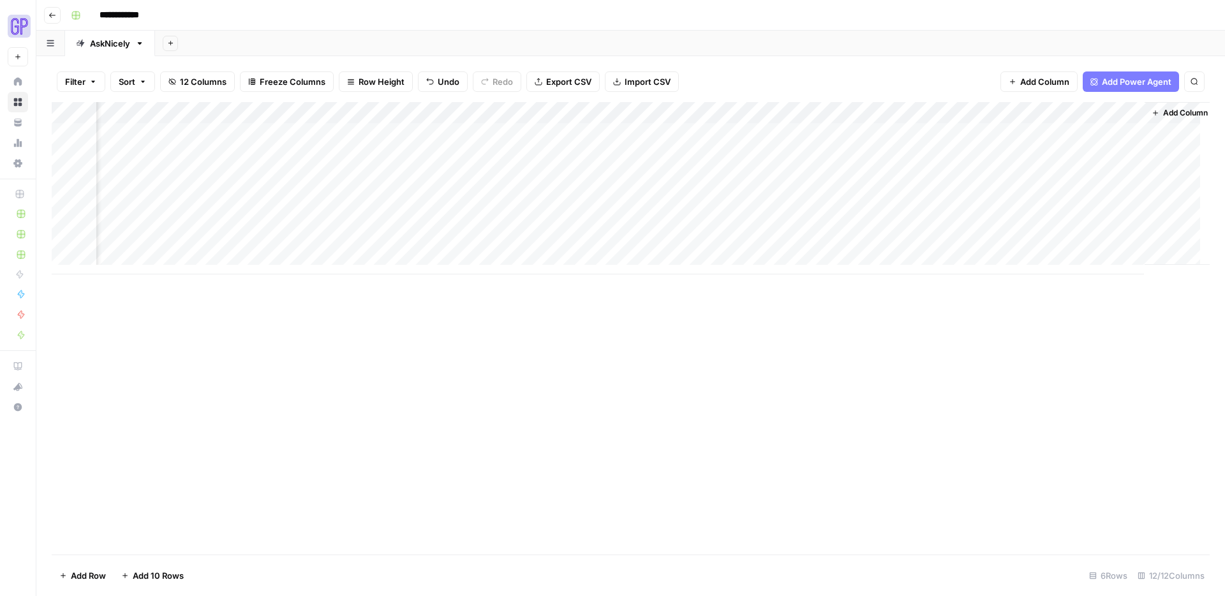
click at [791, 175] on div "Add Column" at bounding box center [631, 188] width 1158 height 172
click at [1135, 172] on div "Add Column" at bounding box center [631, 188] width 1158 height 172
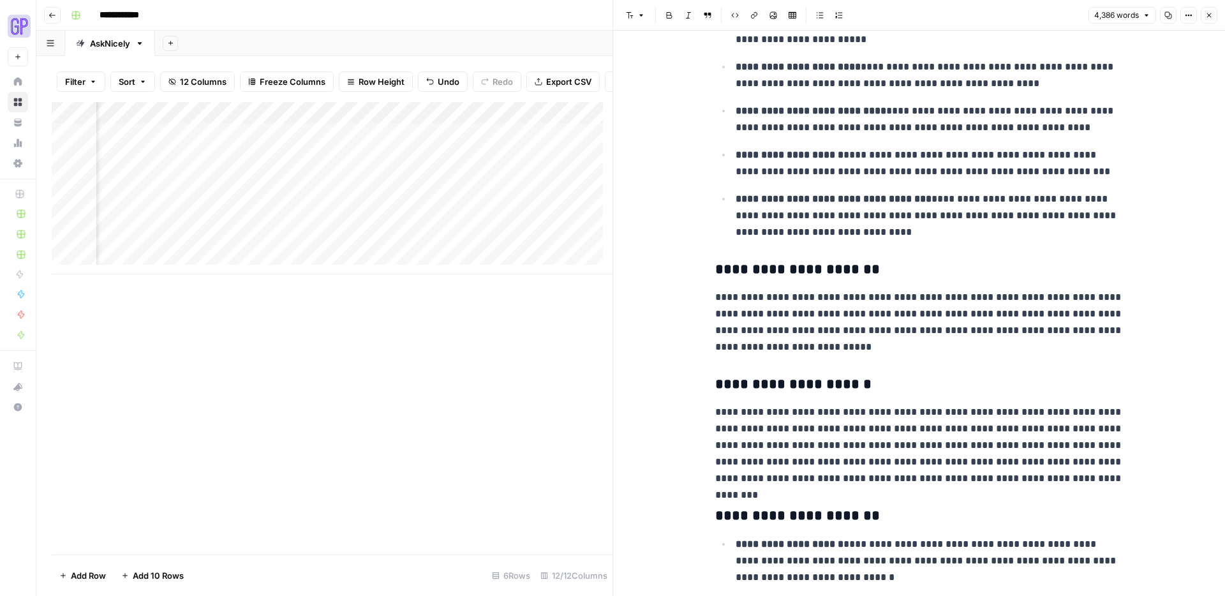
scroll to position [1010, 0]
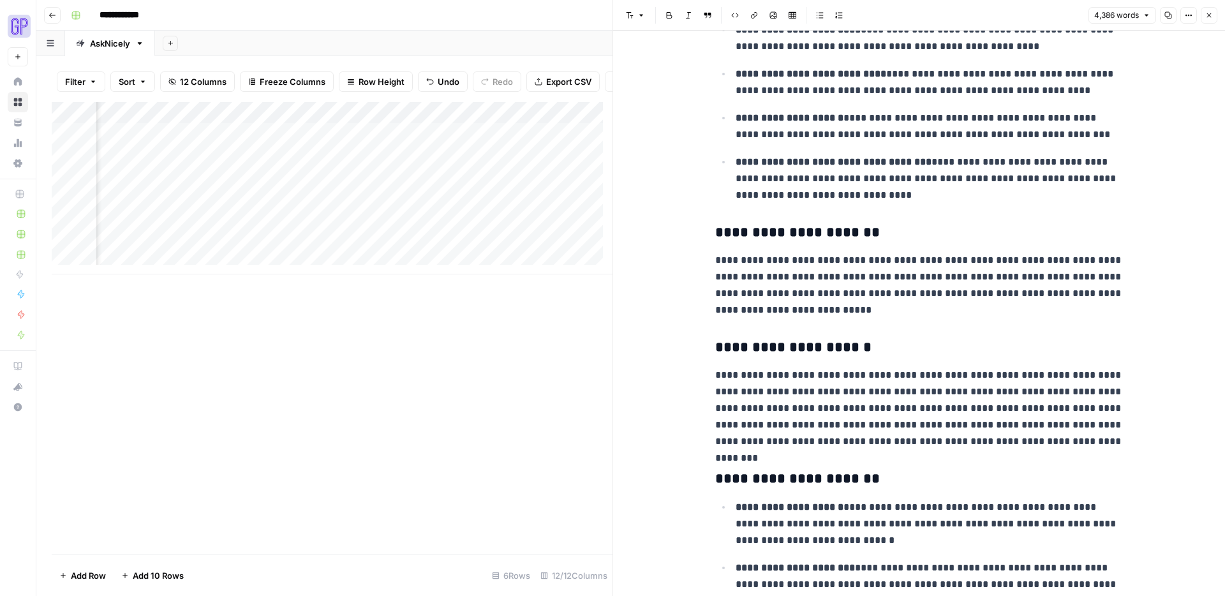
click at [1172, 15] on icon "button" at bounding box center [1169, 15] width 8 height 8
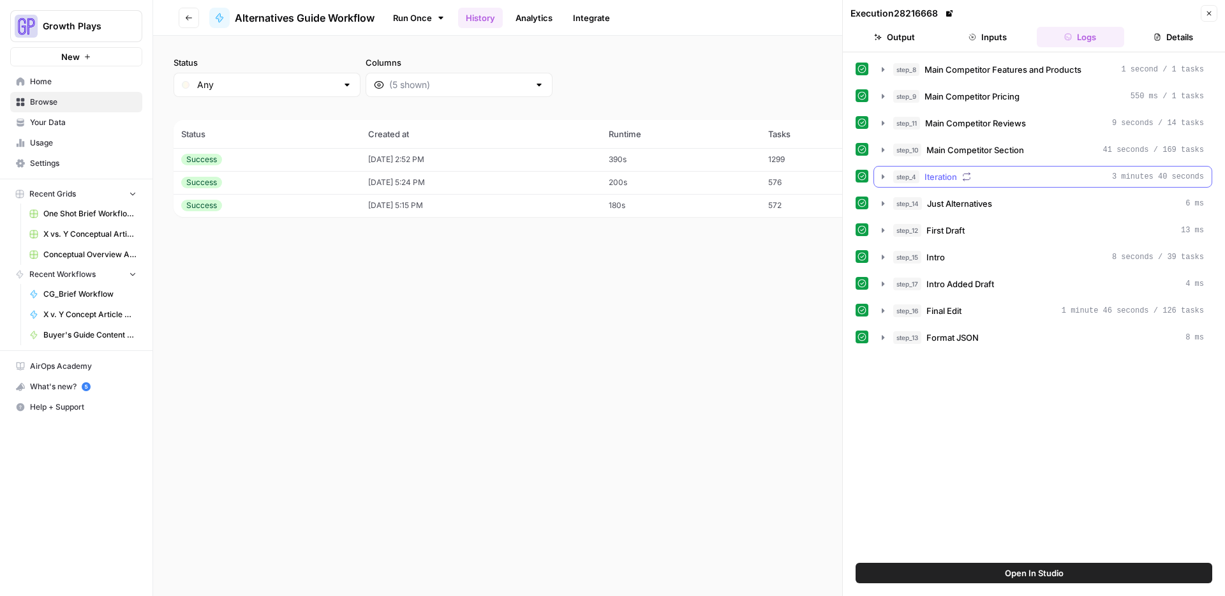
click at [883, 173] on icon "button" at bounding box center [883, 177] width 10 height 10
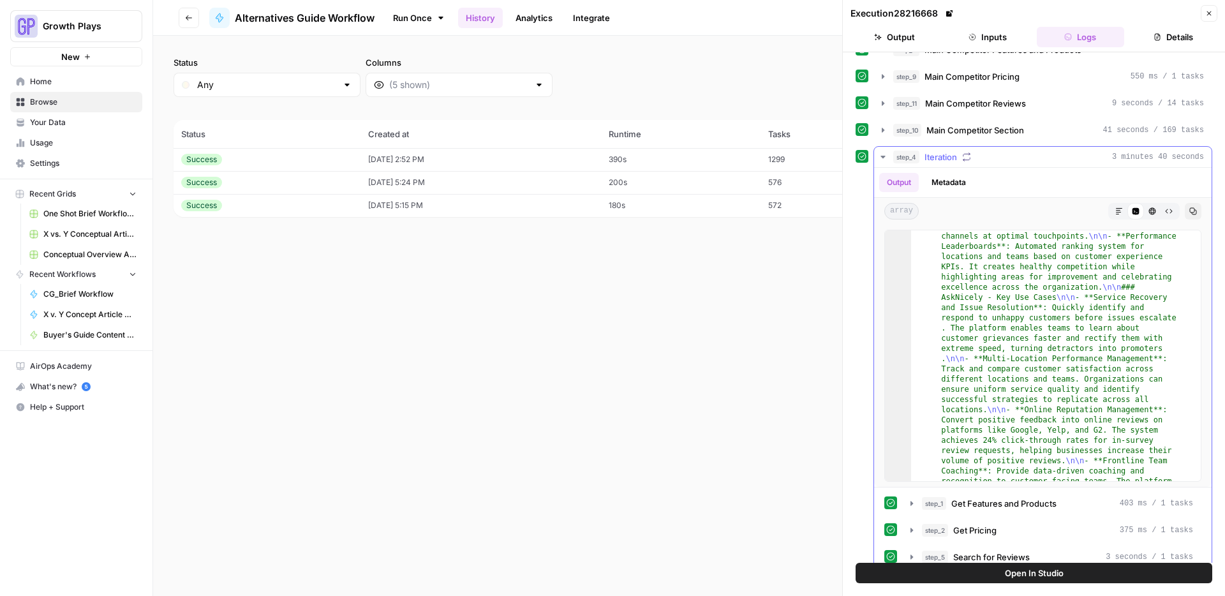
scroll to position [20, 0]
click at [913, 529] on icon "button" at bounding box center [912, 529] width 3 height 4
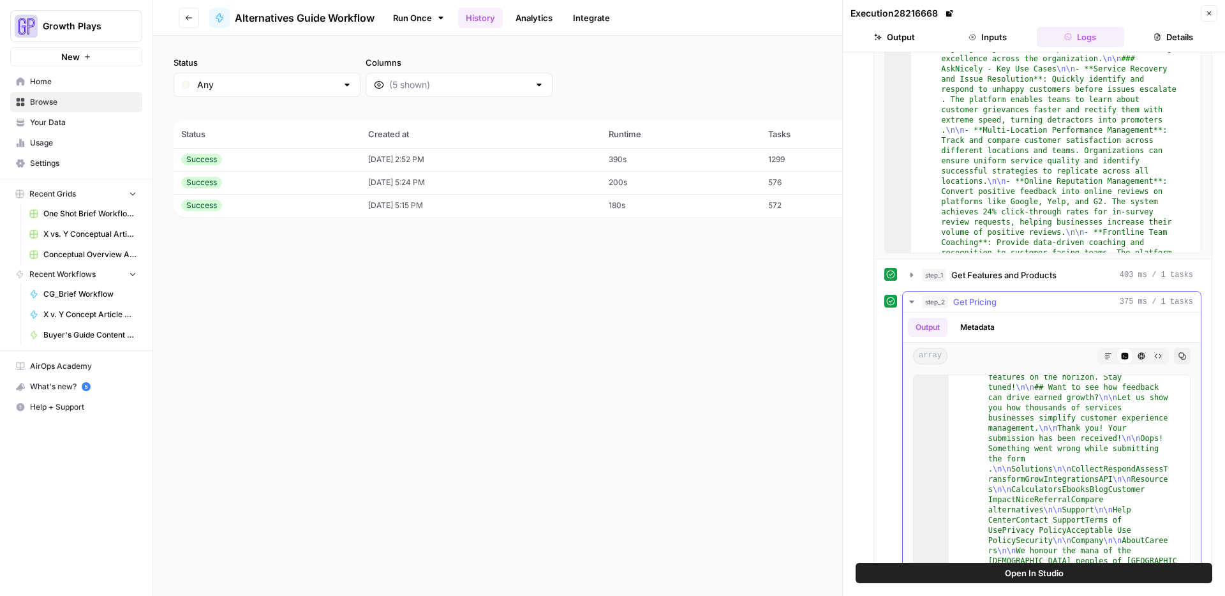
scroll to position [2483, 0]
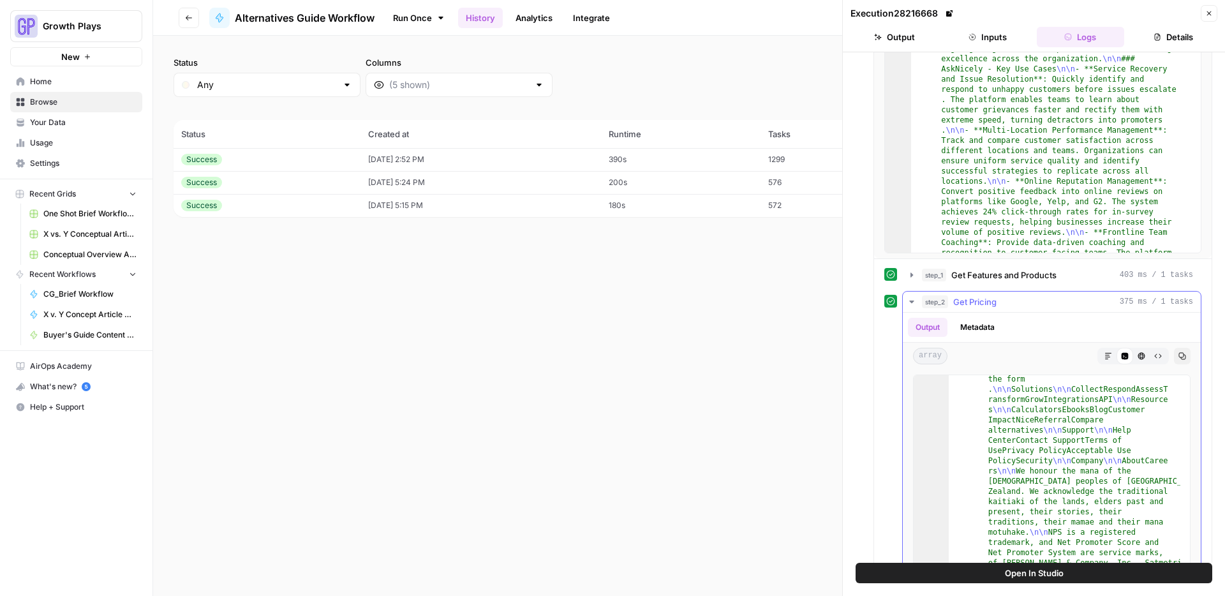
click at [1033, 460] on div ""content" : "# NiceAI \n\n NiceAI \n\n ___ \n\n # Discover NiceAI: Your new CX …" at bounding box center [1065, 208] width 232 height 1303
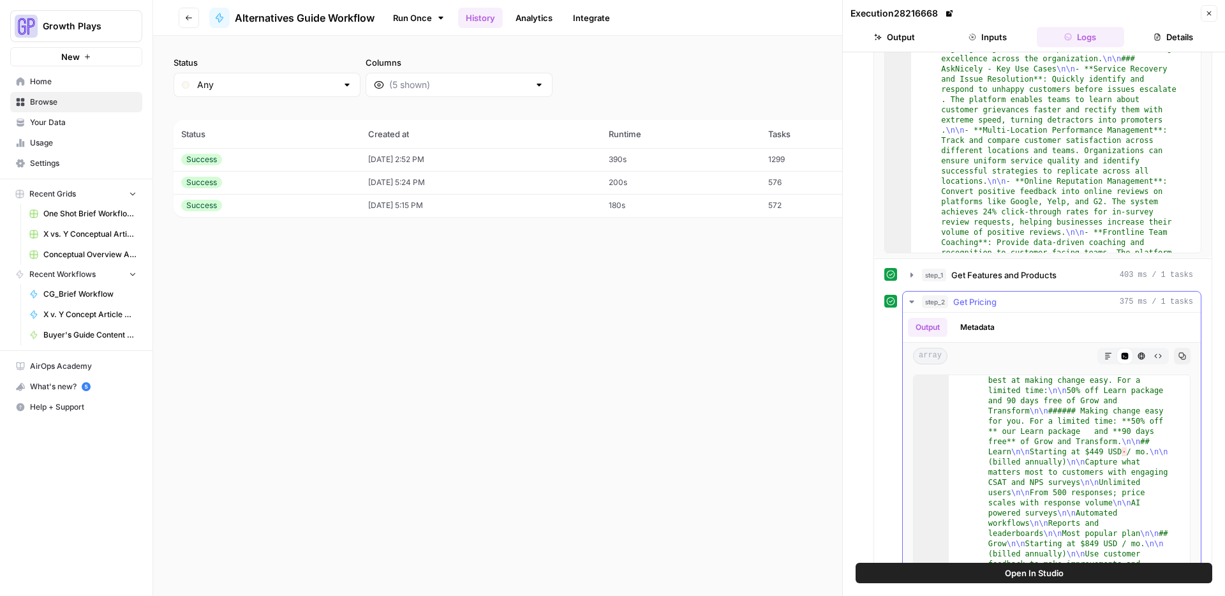
scroll to position [2885, 0]
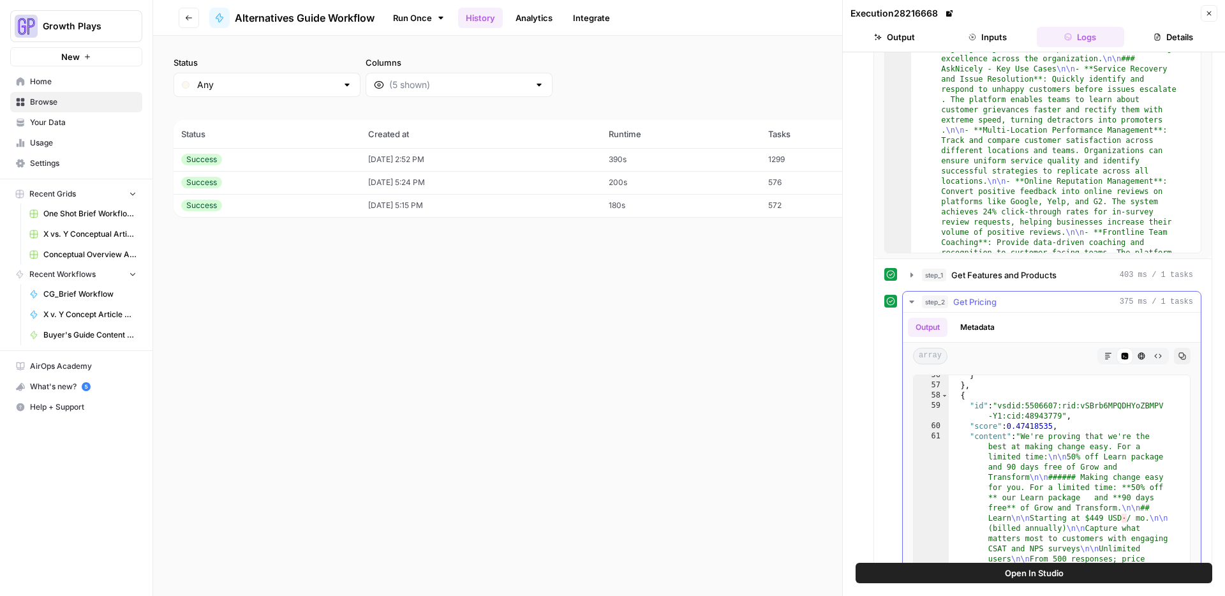
drag, startPoint x: 1061, startPoint y: 417, endPoint x: 1032, endPoint y: 416, distance: 28.7
drag, startPoint x: 1032, startPoint y: 416, endPoint x: 1013, endPoint y: 411, distance: 19.8
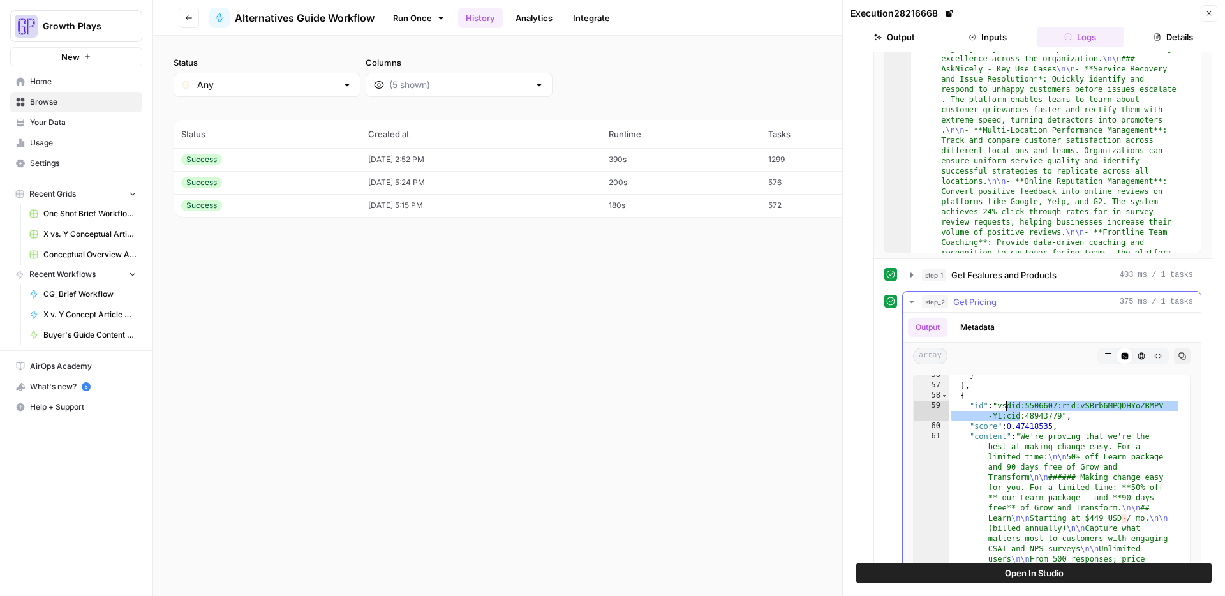
drag, startPoint x: 1005, startPoint y: 406, endPoint x: 1051, endPoint y: 413, distance: 47.1
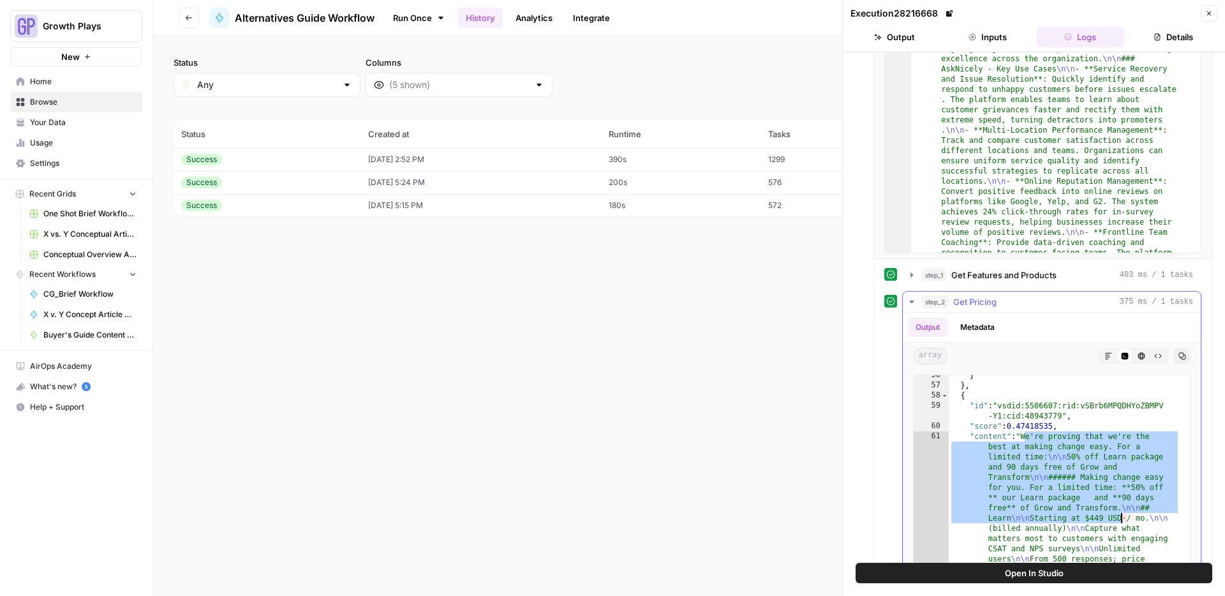
drag, startPoint x: 1026, startPoint y: 436, endPoint x: 1120, endPoint y: 517, distance: 124.5
type textarea "**********"
click at [1214, 13] on button "Close" at bounding box center [1209, 13] width 17 height 17
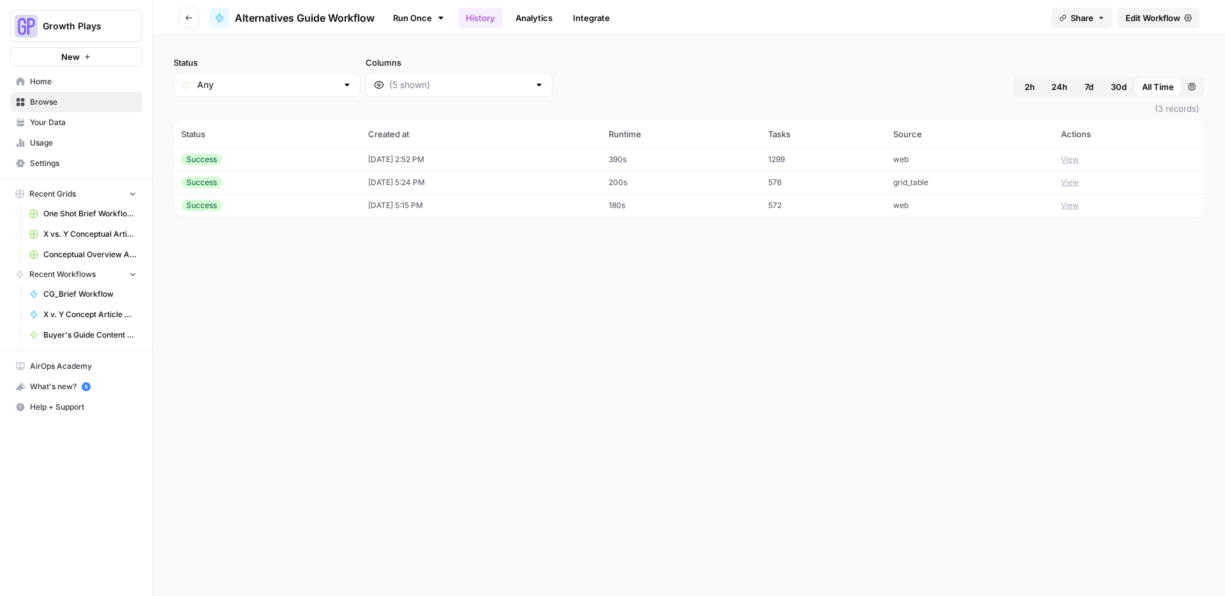
click at [1131, 14] on span "Edit Workflow" at bounding box center [1153, 17] width 55 height 13
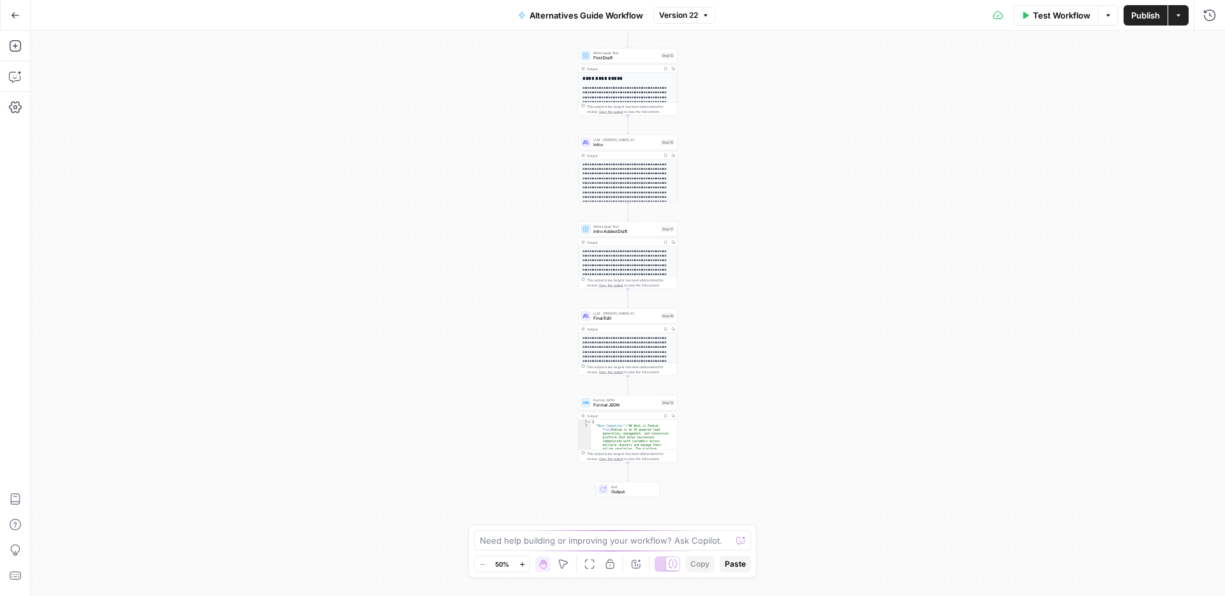
click at [631, 318] on span "Final Edit" at bounding box center [626, 318] width 65 height 6
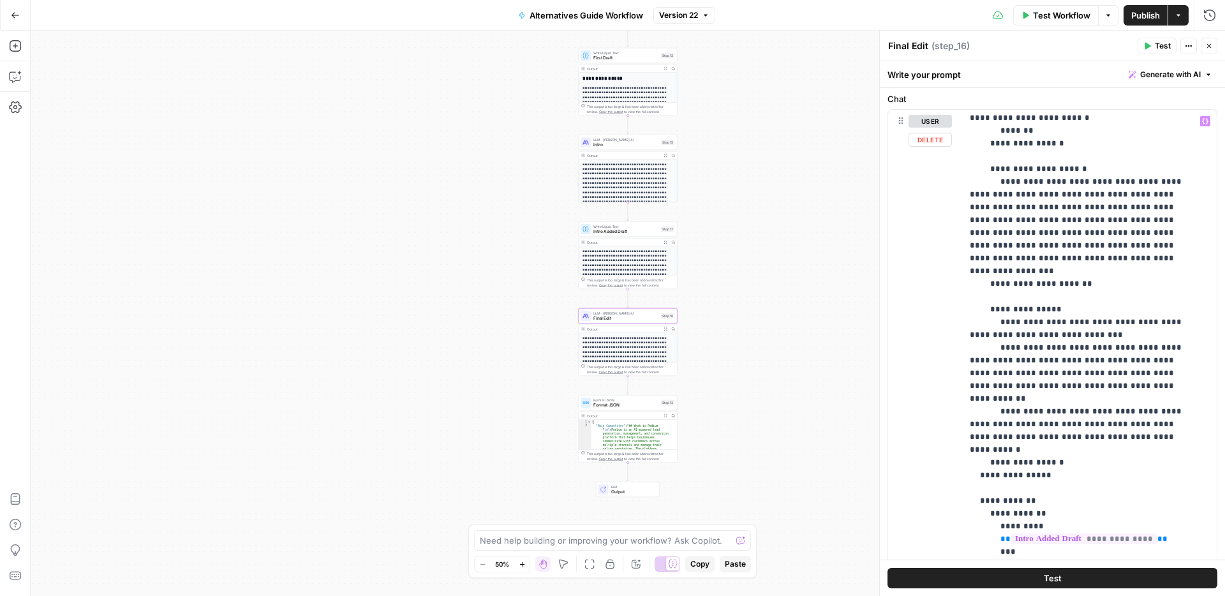
scroll to position [349, 0]
click at [1102, 297] on p "**********" at bounding box center [1080, 244] width 220 height 957
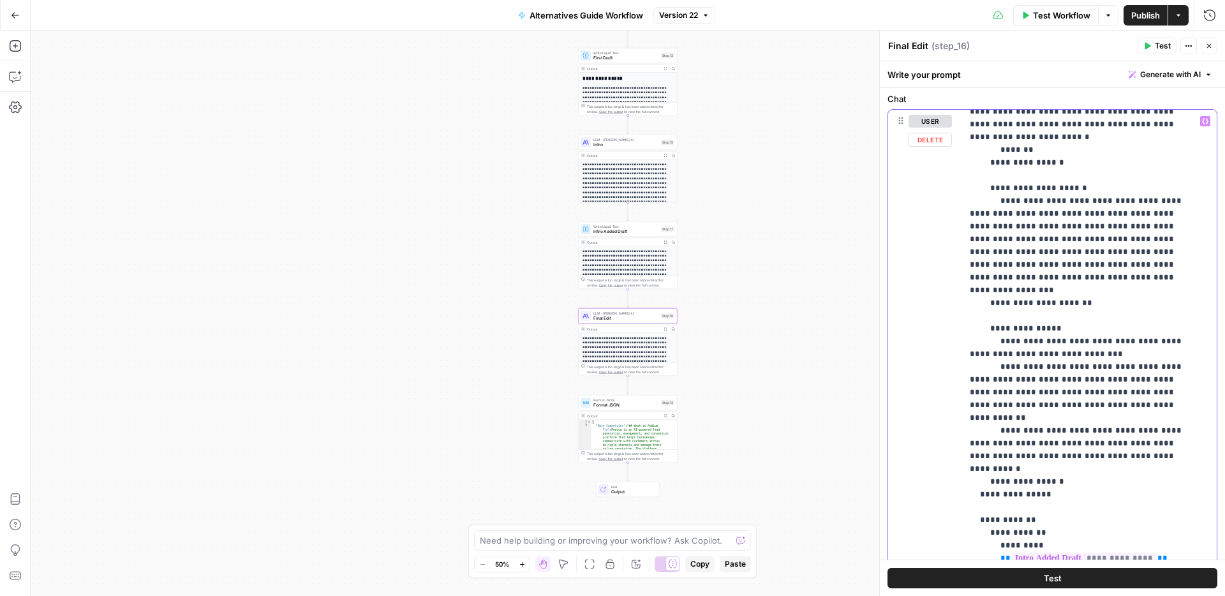
scroll to position [328, 0]
click at [1171, 218] on p "**********" at bounding box center [1080, 265] width 220 height 957
click at [1135, 403] on p "**********" at bounding box center [1080, 265] width 220 height 957
click at [1105, 312] on p "**********" at bounding box center [1080, 265] width 220 height 957
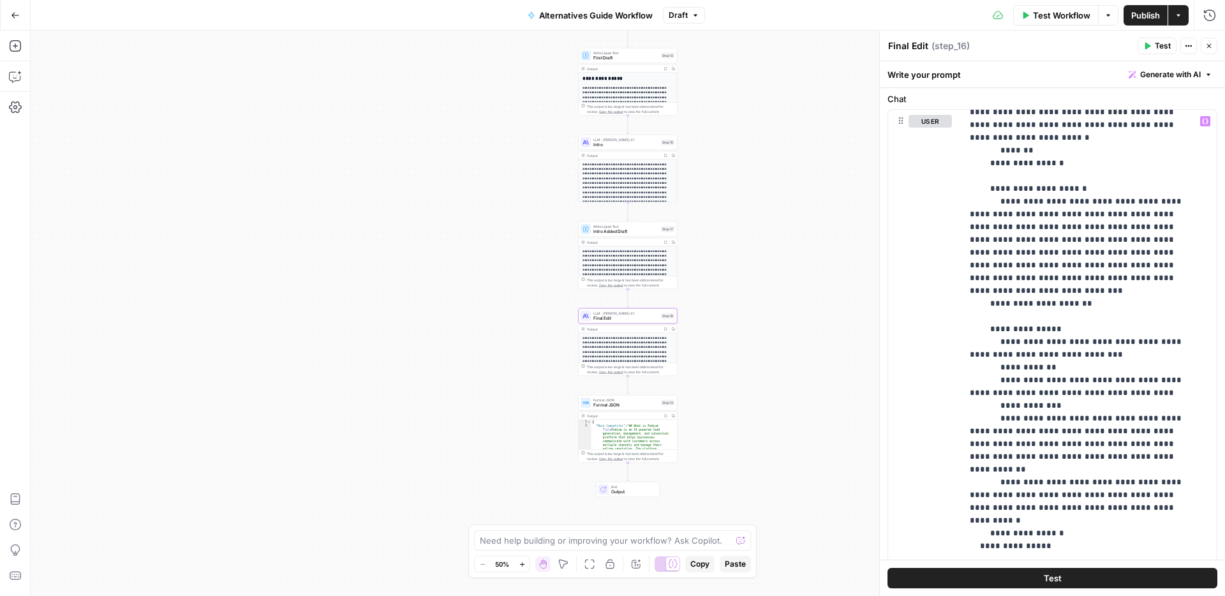
click at [1153, 10] on span "Publish" at bounding box center [1146, 15] width 29 height 13
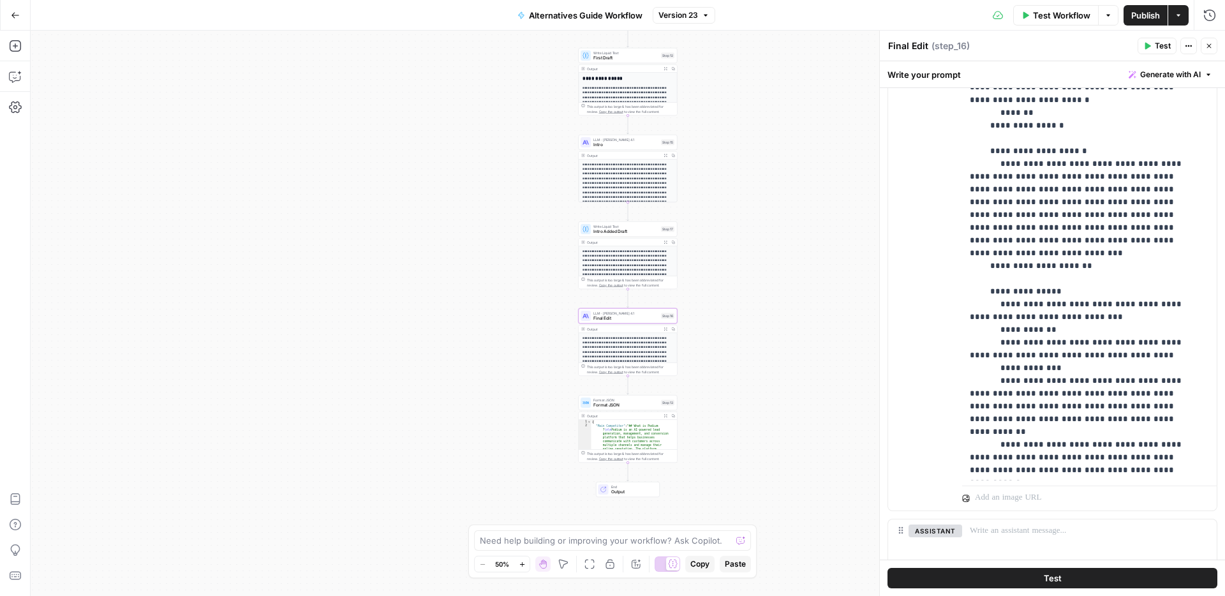
scroll to position [216, 0]
click at [1055, 257] on p "**********" at bounding box center [1080, 254] width 220 height 1008
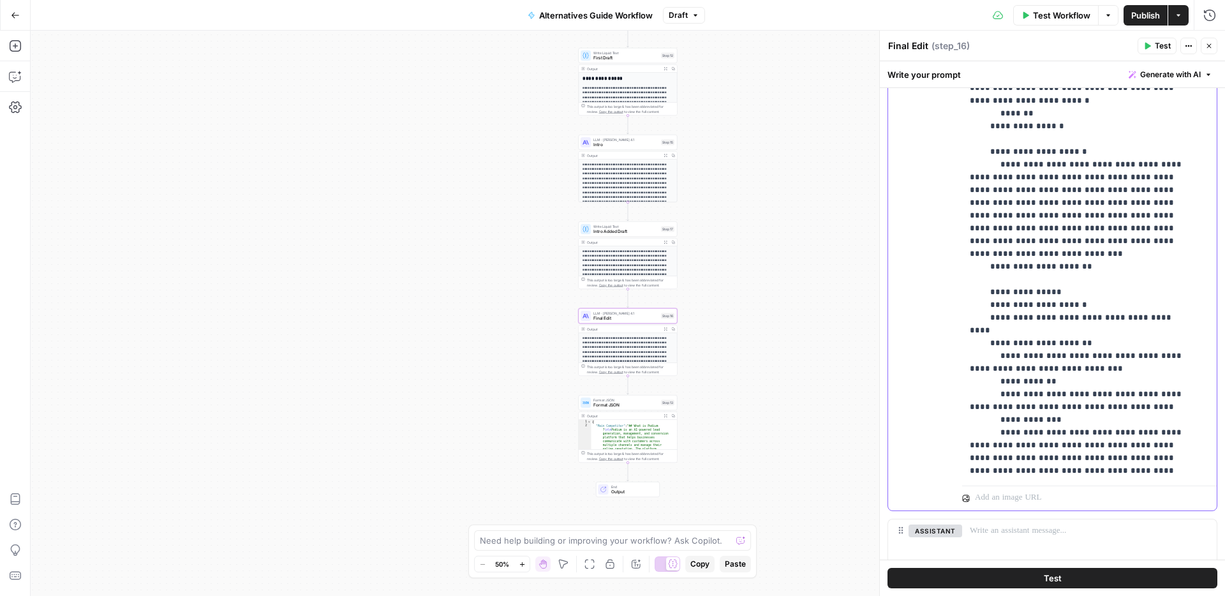
click at [1110, 283] on p "**********" at bounding box center [1080, 273] width 220 height 1047
drag, startPoint x: 1164, startPoint y: 281, endPoint x: 1181, endPoint y: 288, distance: 18.4
click at [1164, 281] on p "**********" at bounding box center [1080, 273] width 220 height 1047
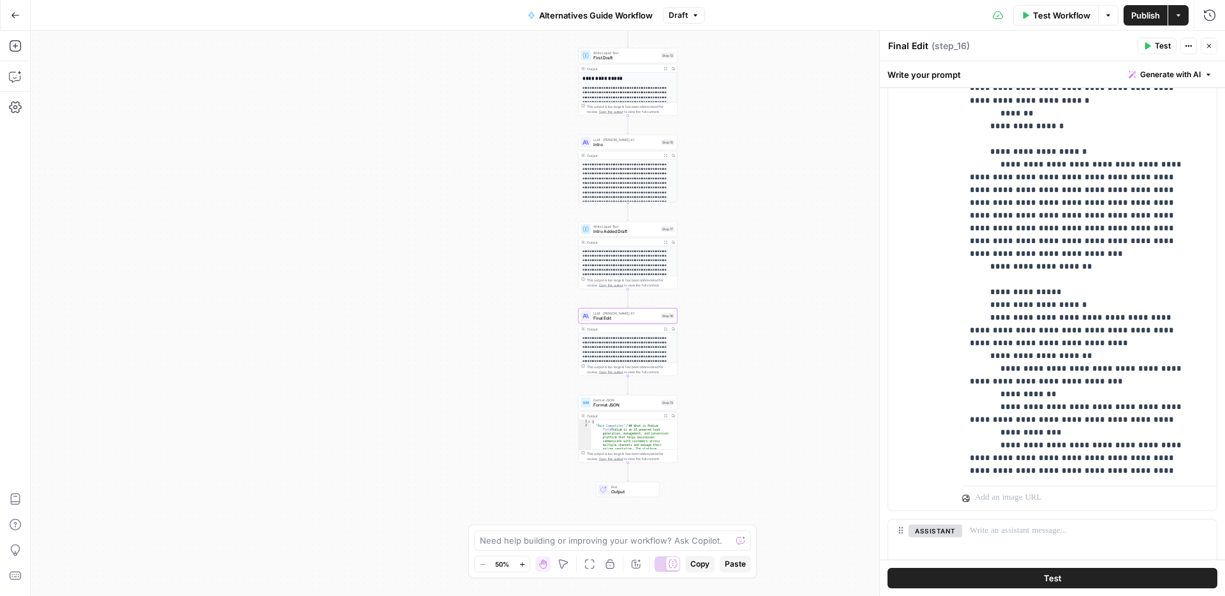
click at [1145, 6] on button "Publish" at bounding box center [1146, 15] width 44 height 20
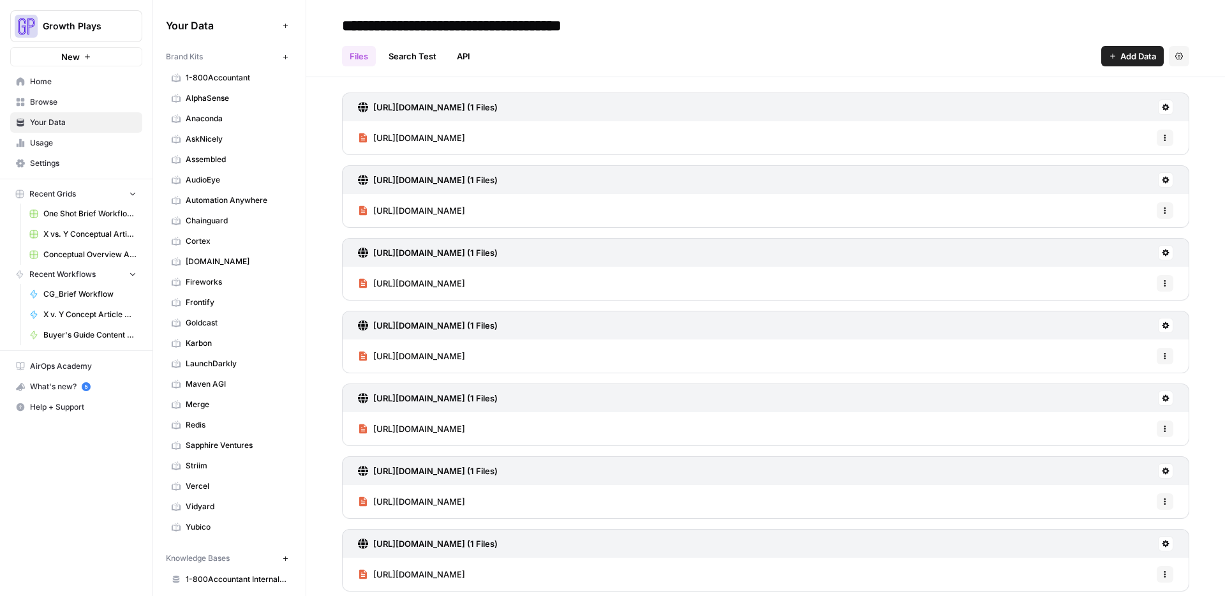
scroll to position [523, 0]
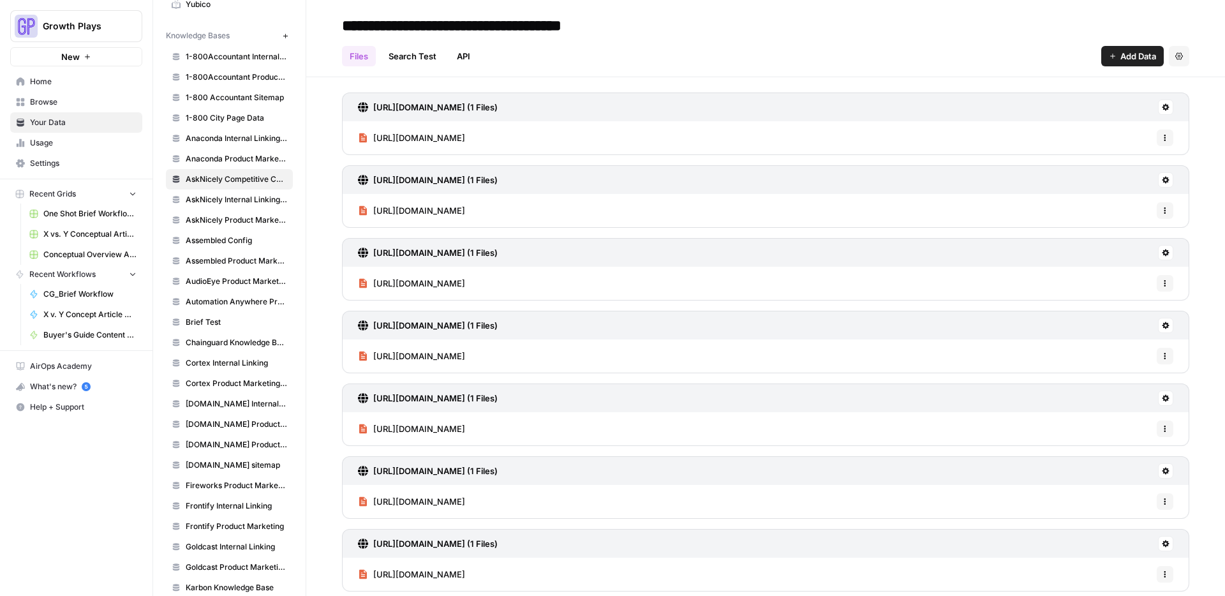
click at [426, 58] on link "Search Test" at bounding box center [412, 56] width 63 height 20
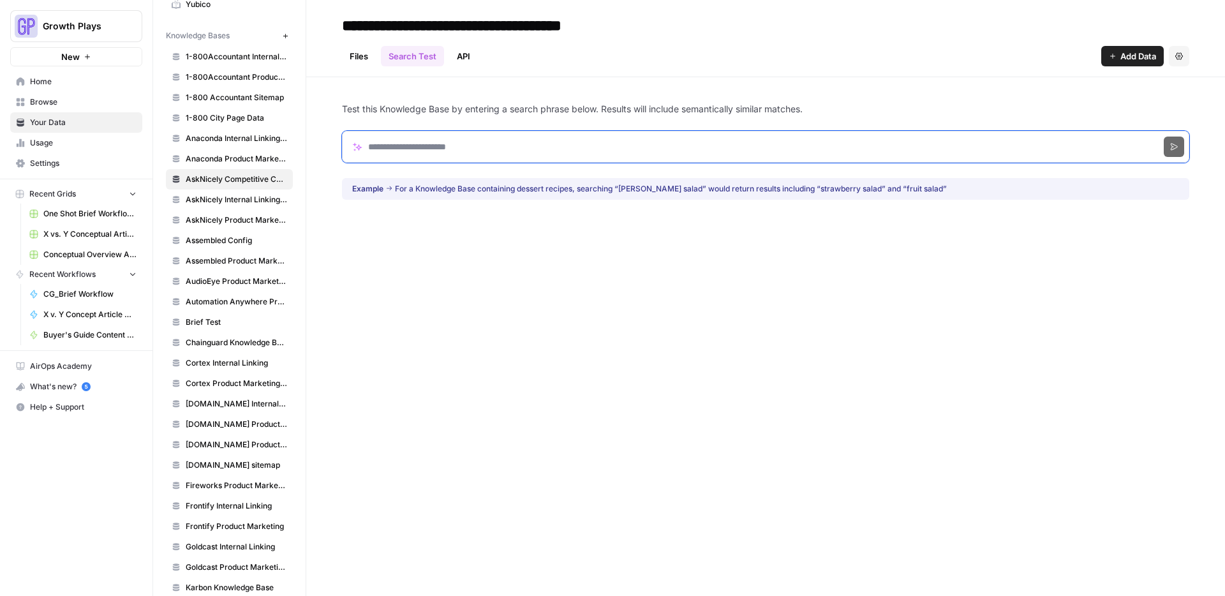
click at [467, 131] on input "Search phrase" at bounding box center [766, 147] width 848 height 32
click at [467, 140] on input "Search phrase" at bounding box center [766, 147] width 848 height 32
paste input "**********"
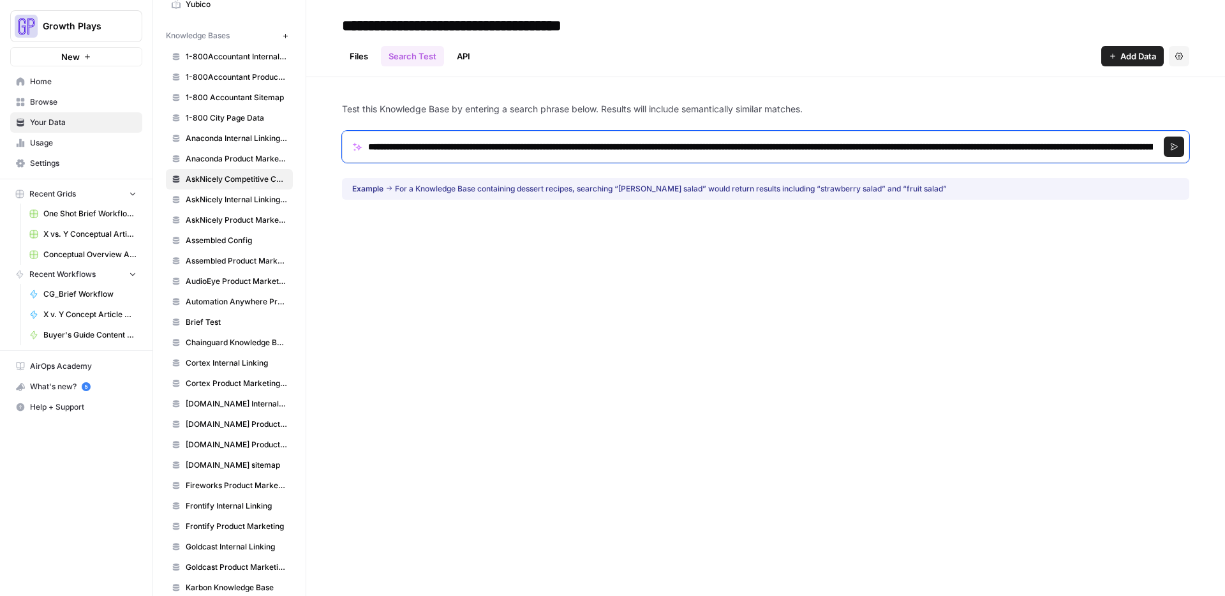
scroll to position [0, 602]
click button "Search" at bounding box center [1174, 147] width 20 height 20
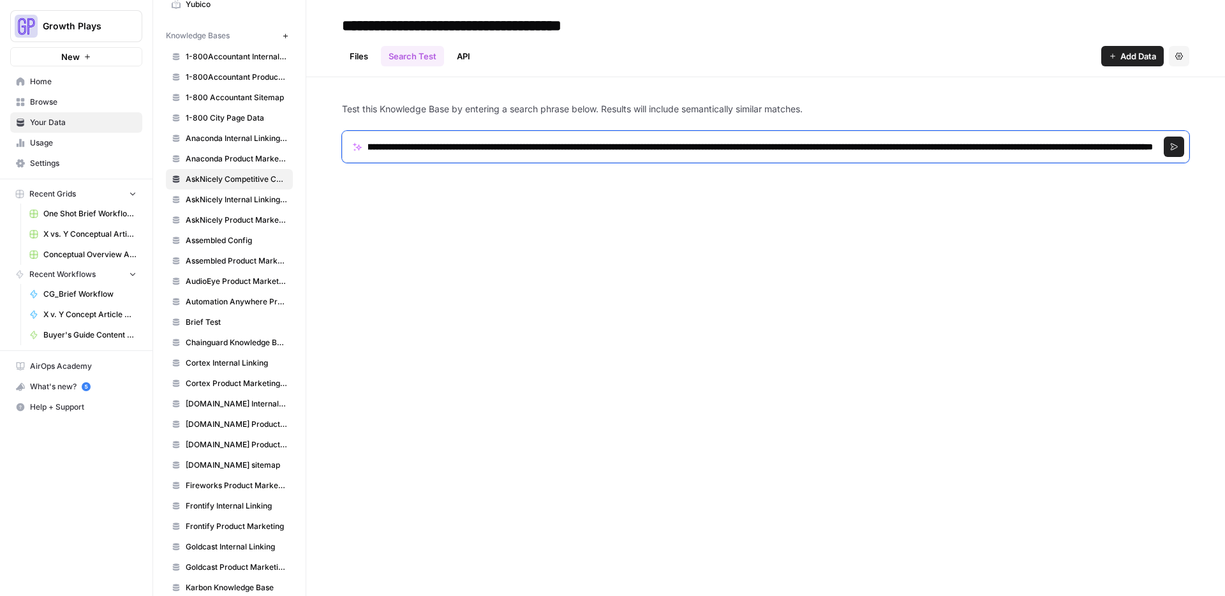
click at [526, 149] on input "**********" at bounding box center [766, 147] width 848 height 32
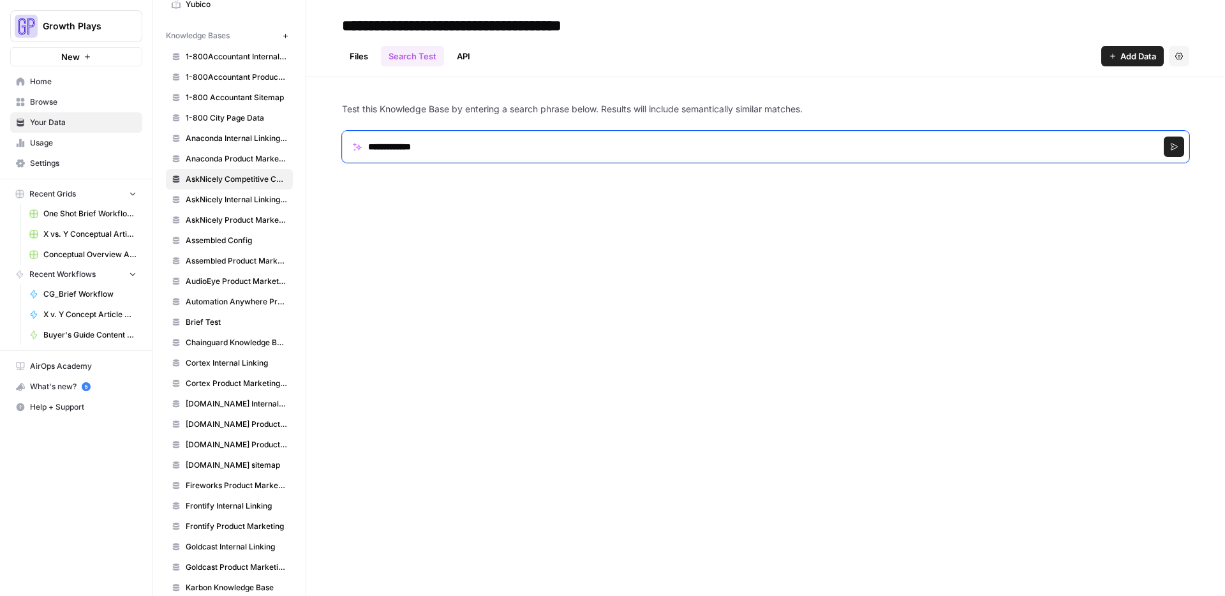
click button "Search" at bounding box center [1174, 147] width 20 height 20
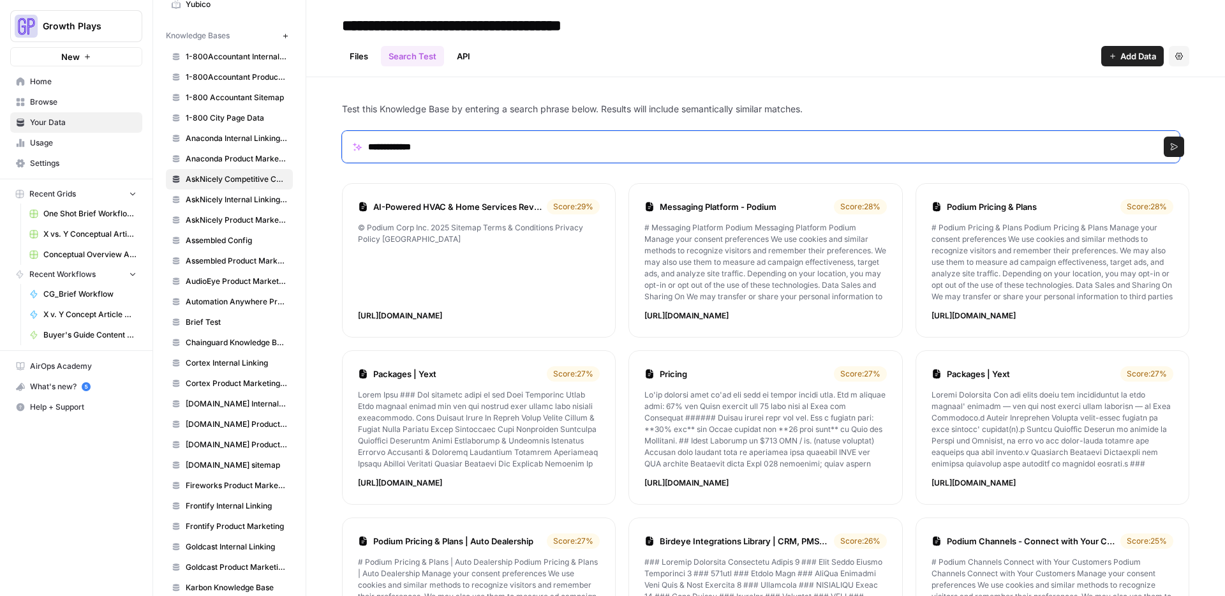
click at [499, 141] on input "**********" at bounding box center [761, 147] width 838 height 32
click at [499, 142] on input "**********" at bounding box center [761, 147] width 838 height 32
type input "**********"
click button "Search" at bounding box center [1174, 147] width 20 height 20
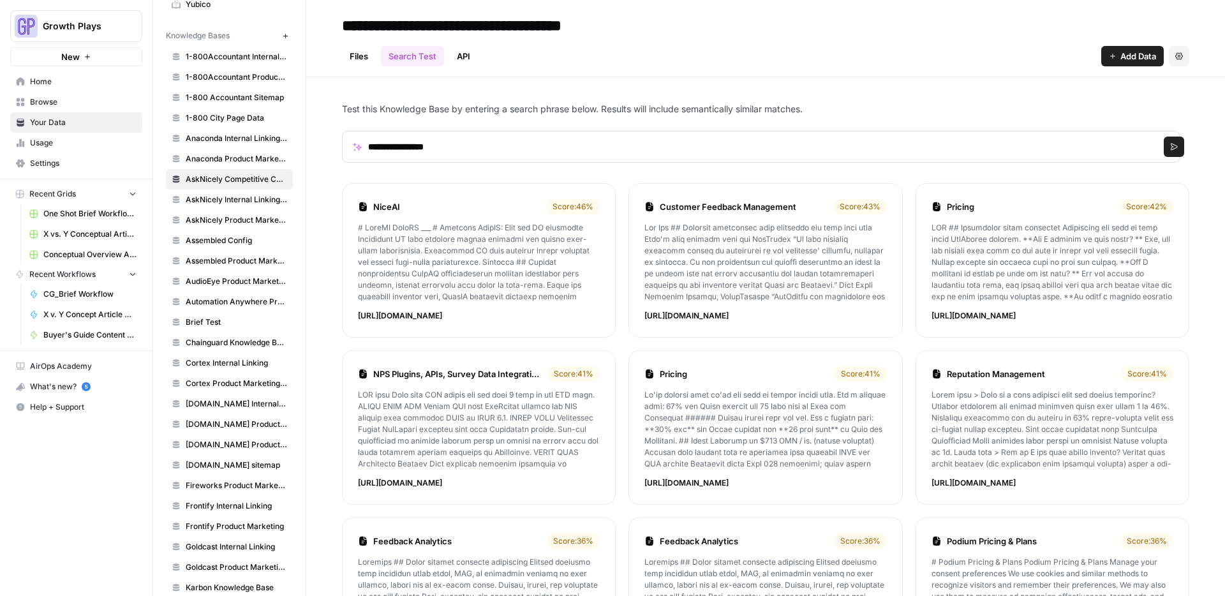
click at [971, 211] on link "Pricing" at bounding box center [1031, 206] width 168 height 13
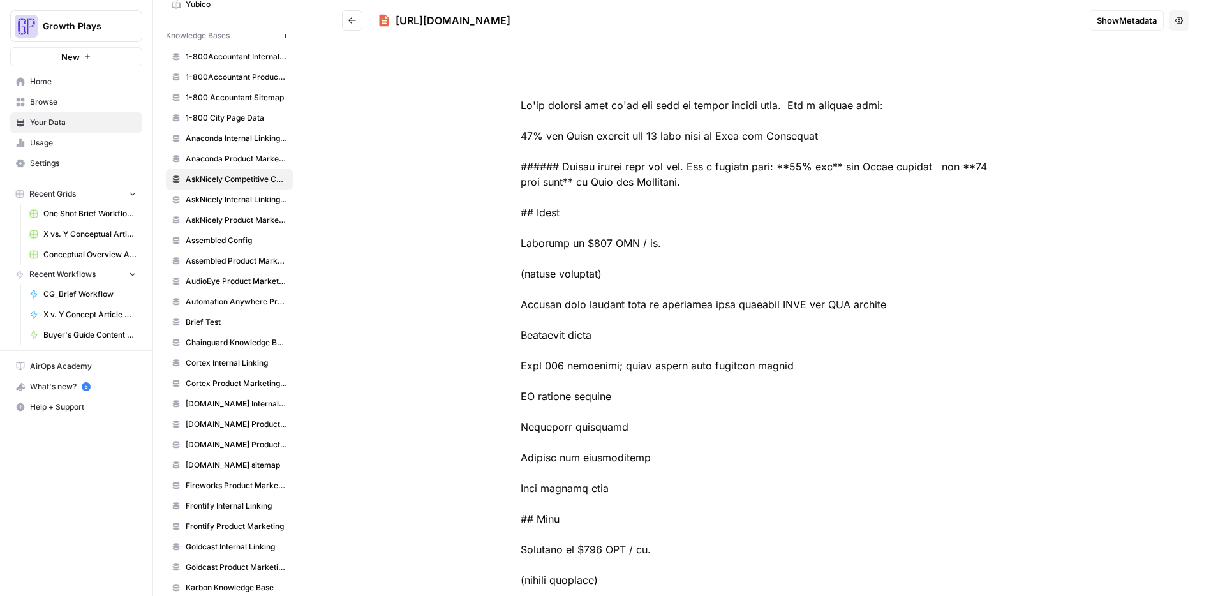
drag, startPoint x: 539, startPoint y: 21, endPoint x: 398, endPoint y: 22, distance: 140.4
click at [398, 22] on h2 "https://www.asknicely.com/pricing" at bounding box center [711, 20] width 738 height 20
copy div "https://www.asknicely.com/pricing"
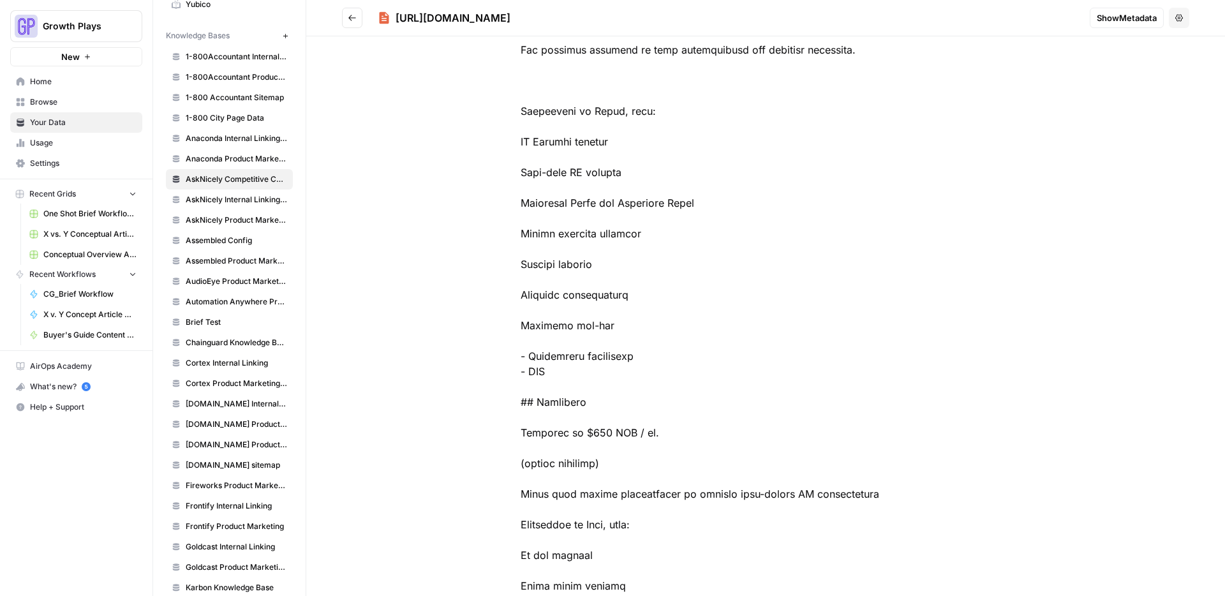
scroll to position [386, 0]
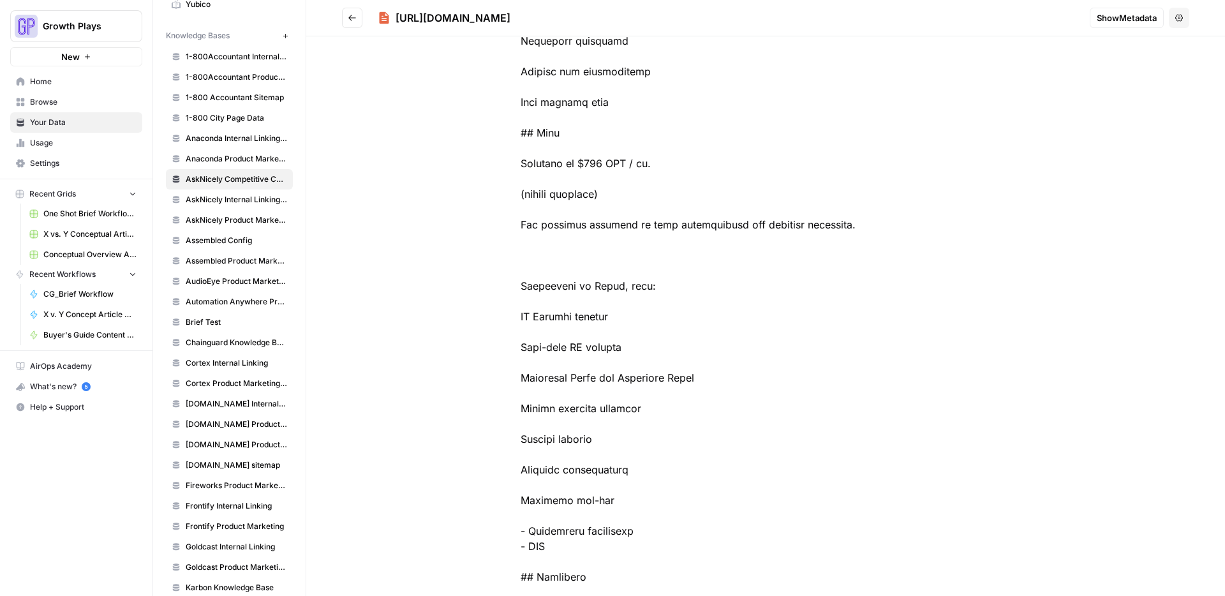
click at [357, 15] on button "Go back" at bounding box center [352, 18] width 20 height 20
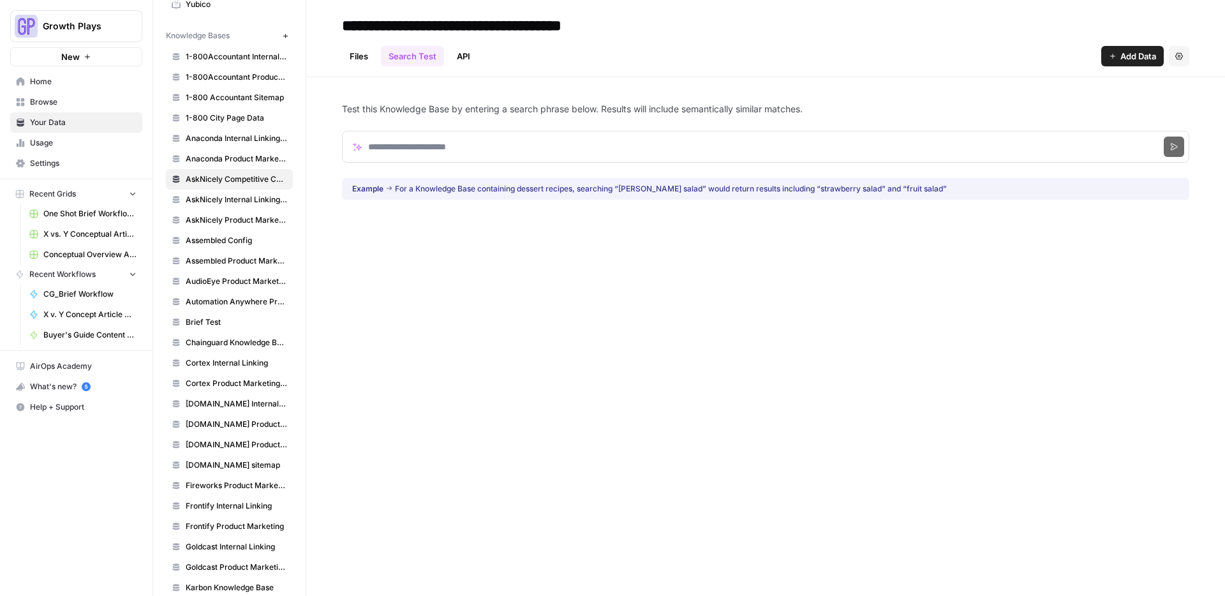
click at [371, 52] on link "Files" at bounding box center [359, 56] width 34 height 20
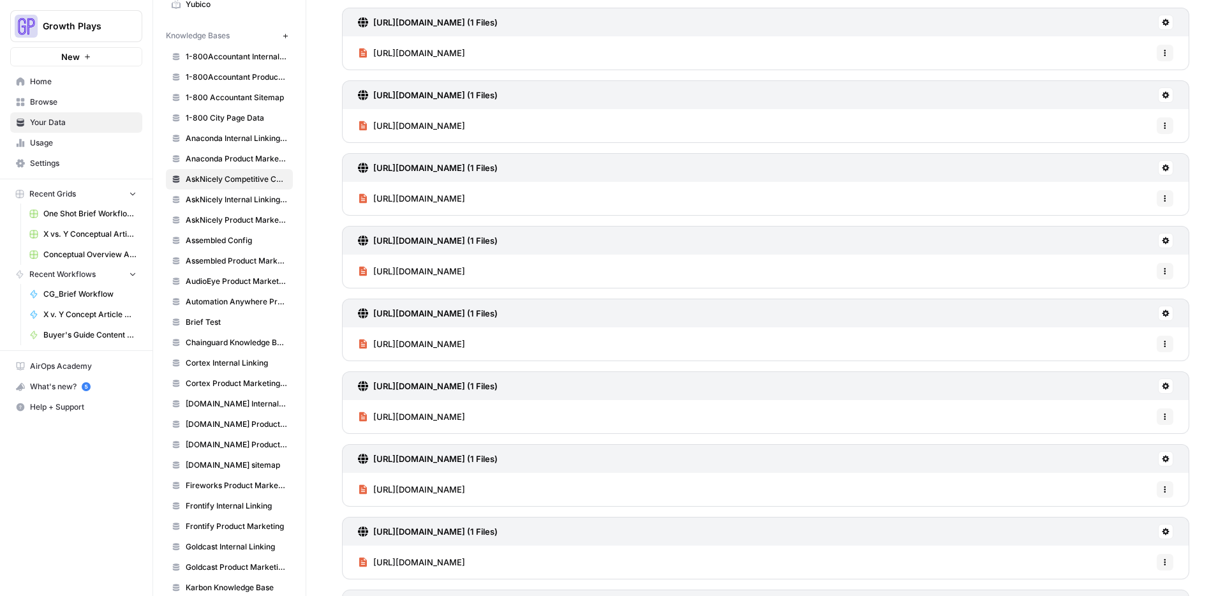
scroll to position [1082, 0]
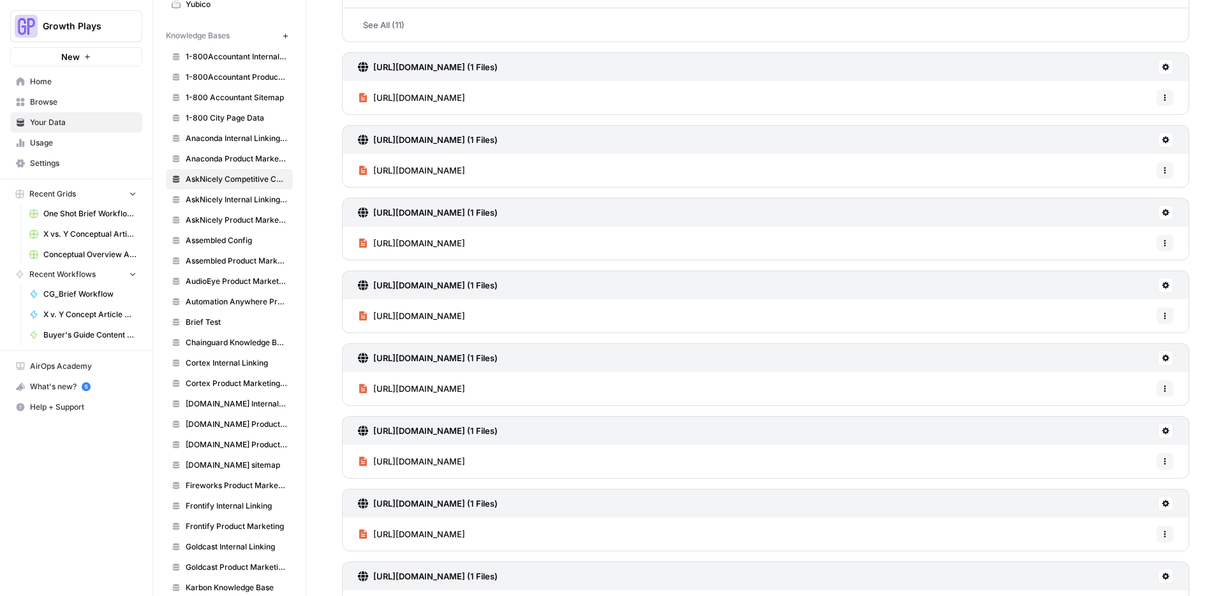
click at [1165, 167] on icon "button" at bounding box center [1166, 168] width 2 height 2
drag, startPoint x: 787, startPoint y: 161, endPoint x: 640, endPoint y: 161, distance: 146.8
click at [787, 161] on div "https://www.asknicely.com/pricing Options" at bounding box center [766, 170] width 848 height 33
click at [613, 161] on div "https://www.asknicely.com/pricing Options" at bounding box center [766, 170] width 848 height 33
click at [608, 169] on div "https://www.asknicely.com/pricing Options" at bounding box center [766, 170] width 848 height 33
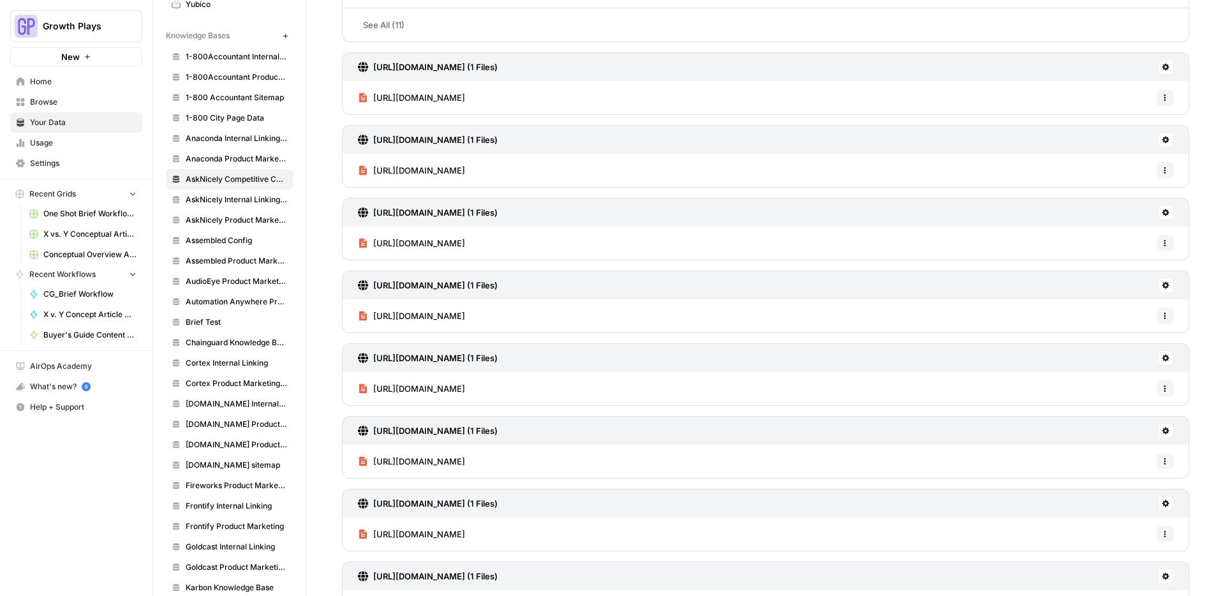
click at [459, 167] on span "https://www.asknicely.com/pricing" at bounding box center [419, 170] width 92 height 13
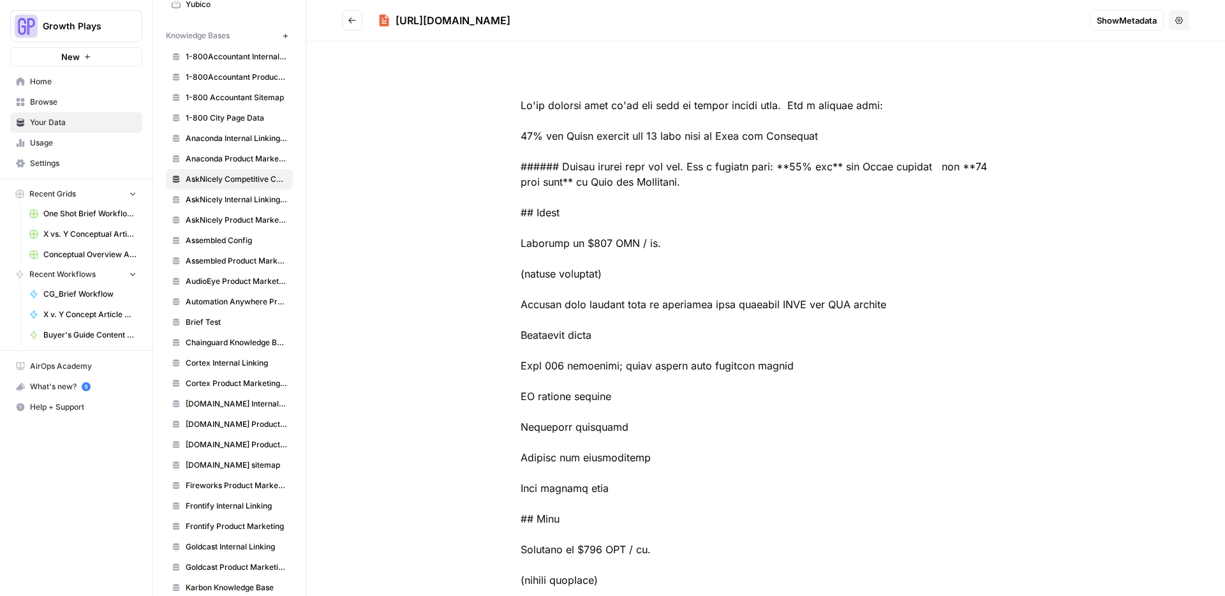
click at [1174, 25] on button "Options" at bounding box center [1179, 20] width 20 height 20
click at [352, 17] on icon "Go back" at bounding box center [352, 20] width 9 height 9
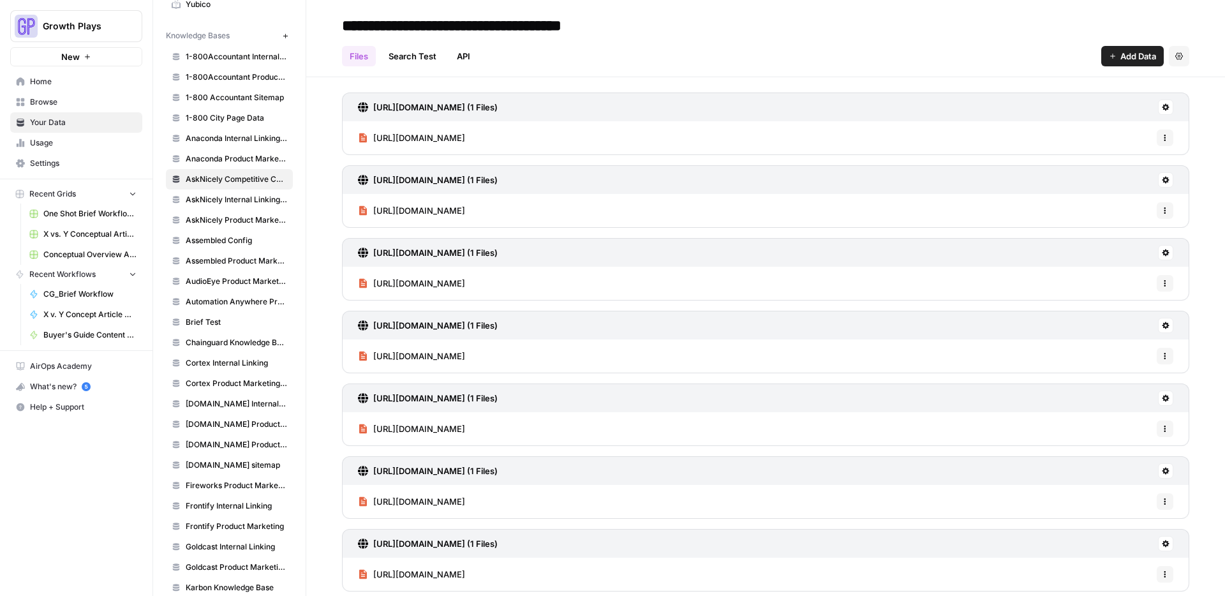
click at [489, 54] on div "Files Search Test API Add Data Settings" at bounding box center [766, 51] width 848 height 31
click at [1176, 59] on icon "button" at bounding box center [1180, 55] width 8 height 7
click at [902, 54] on div "Files Search Test API Add Data Settings" at bounding box center [766, 51] width 848 height 31
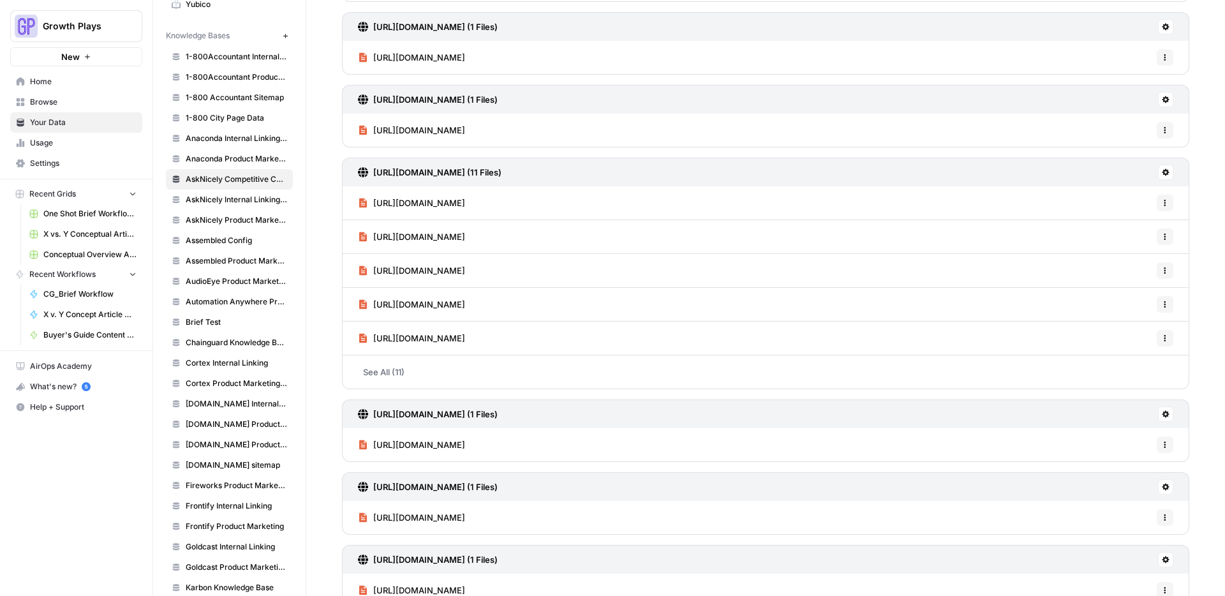
scroll to position [736, 0]
click at [1162, 482] on icon at bounding box center [1166, 486] width 8 height 8
click at [1107, 511] on span "Sync Data" at bounding box center [1107, 513] width 79 height 13
click at [1158, 486] on button at bounding box center [1165, 486] width 15 height 15
click at [1101, 514] on span "Sync Data" at bounding box center [1107, 513] width 79 height 13
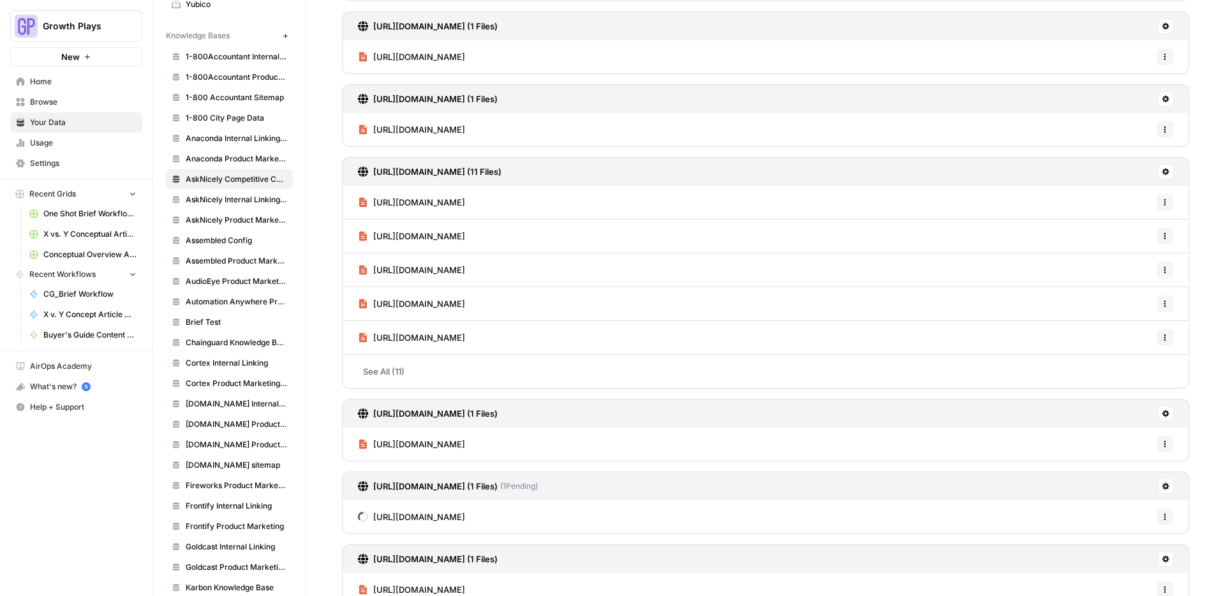
click at [465, 512] on span "https://www.asknicely.com/pricing" at bounding box center [419, 517] width 92 height 13
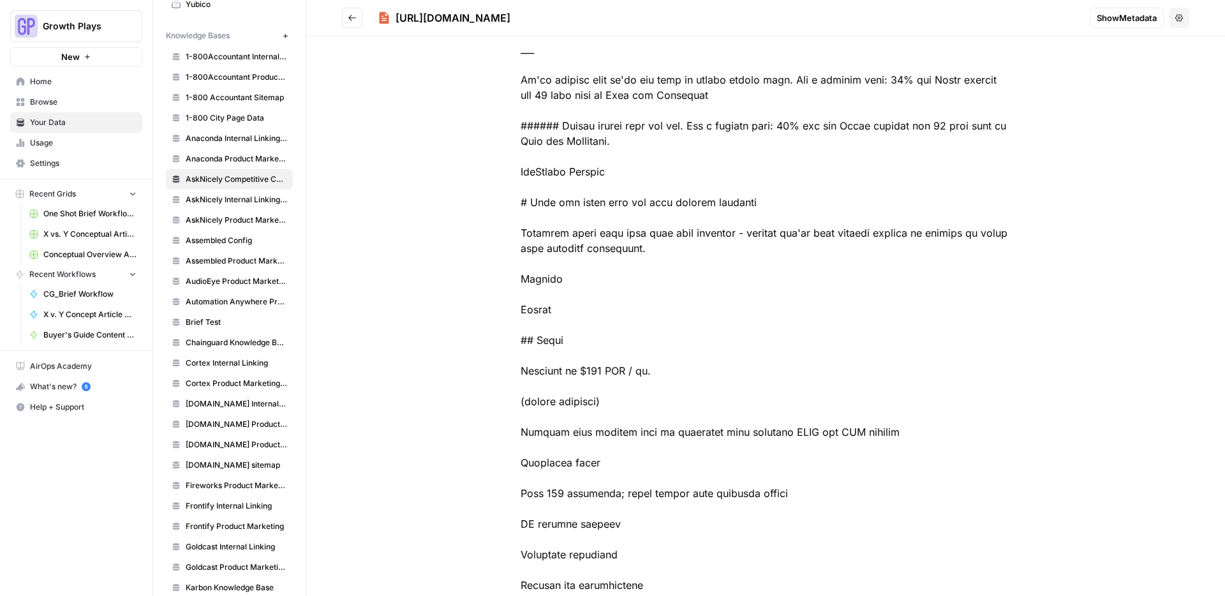
scroll to position [119, 0]
